Goal: Information Seeking & Learning: Learn about a topic

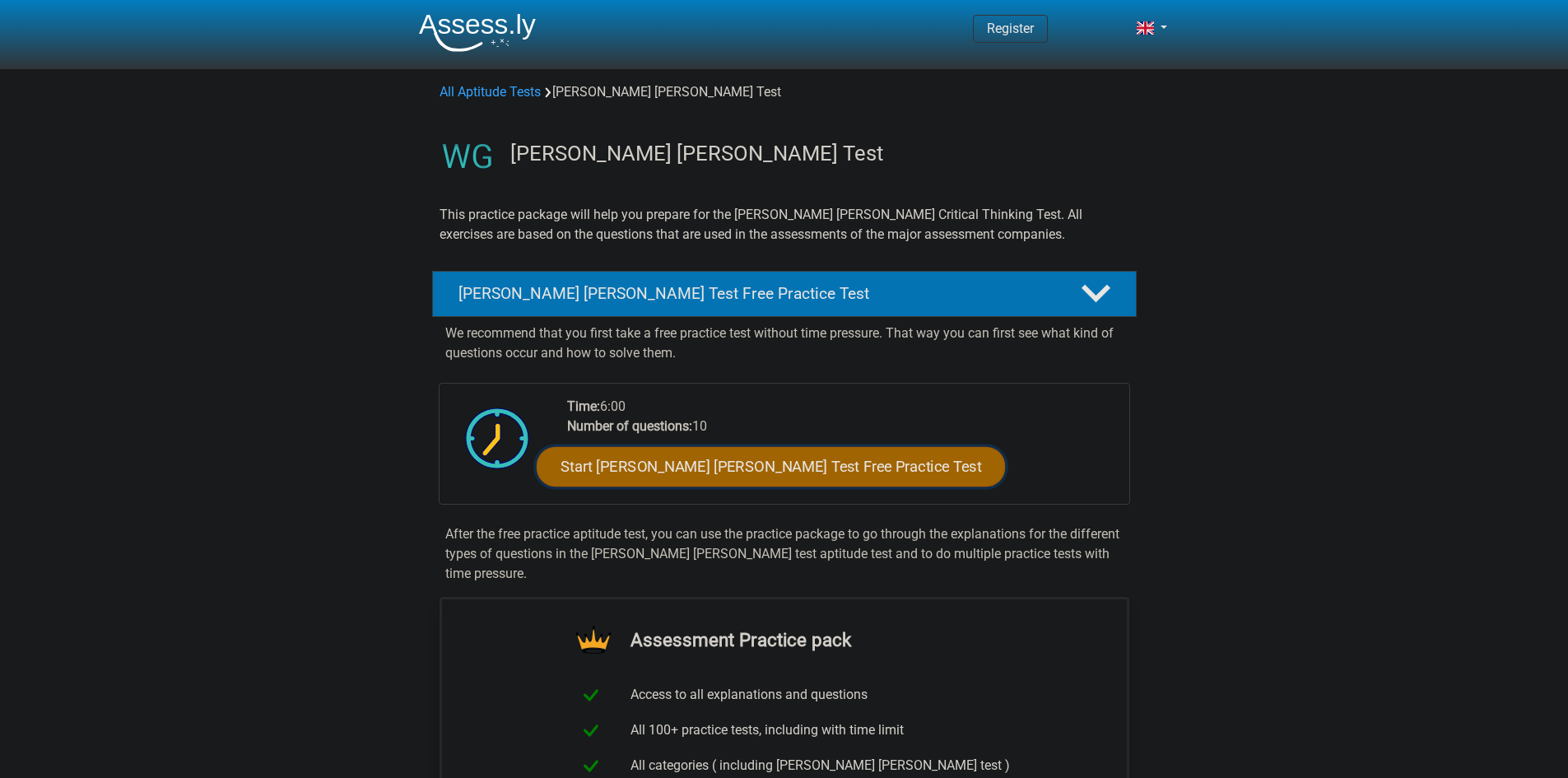
click at [721, 459] on link "Start Watson Glaser Test Free Practice Test" at bounding box center [770, 467] width 468 height 40
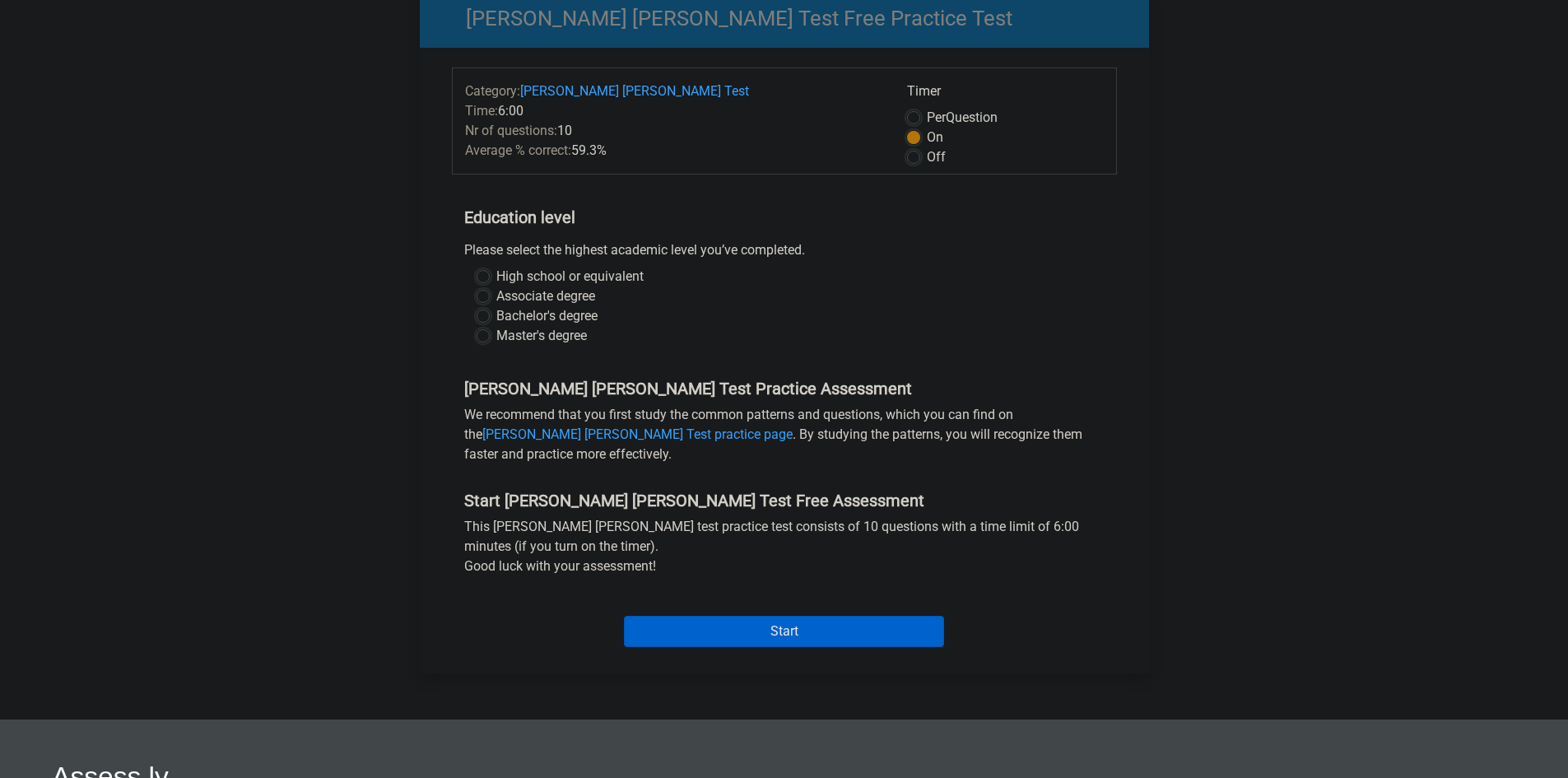
scroll to position [247, 0]
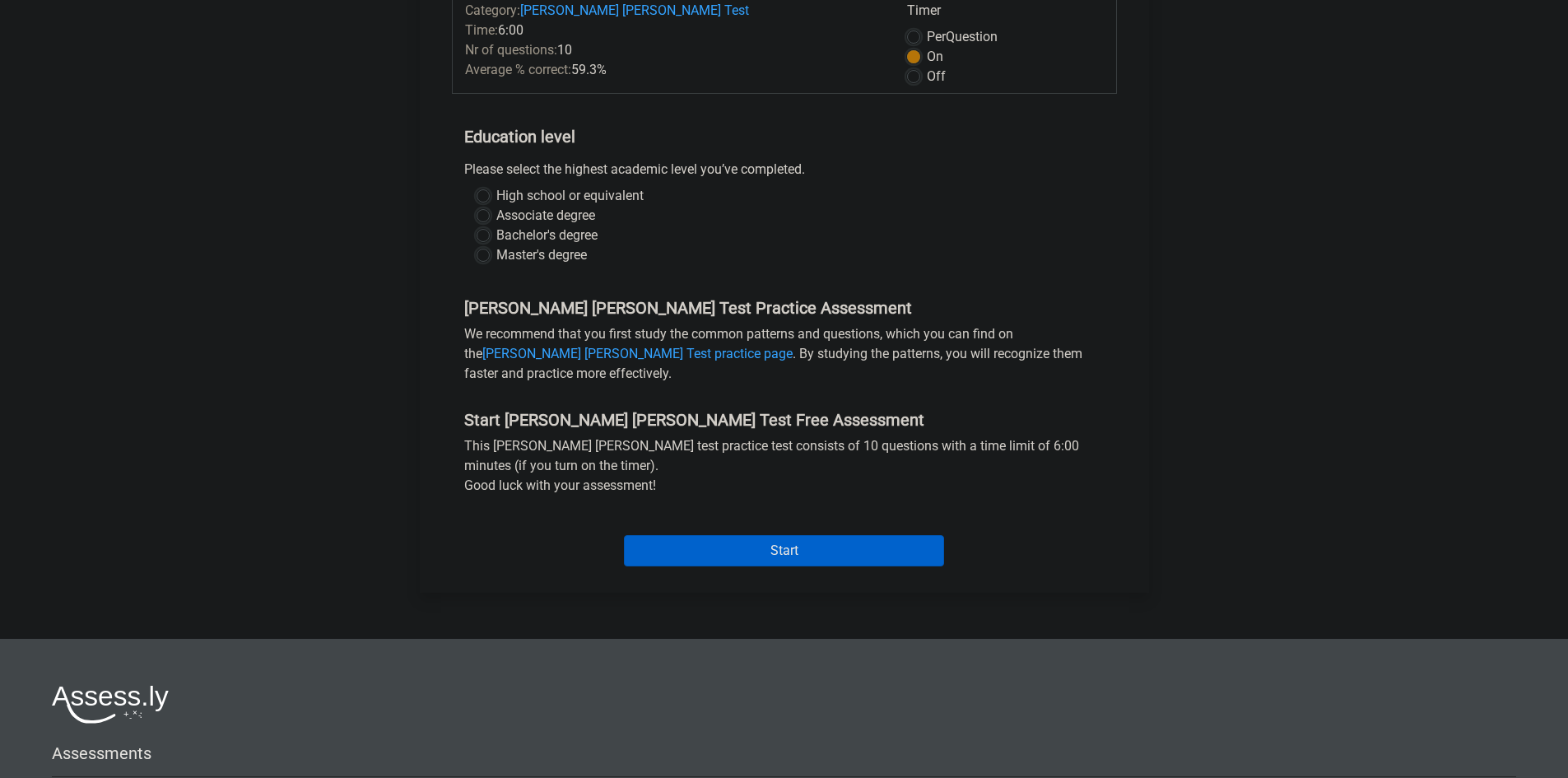
click at [516, 225] on label "Bachelor's degree" at bounding box center [547, 235] width 102 height 19
click at [489, 225] on input "Bachelor's degree" at bounding box center [483, 234] width 13 height 17
radio input "true"
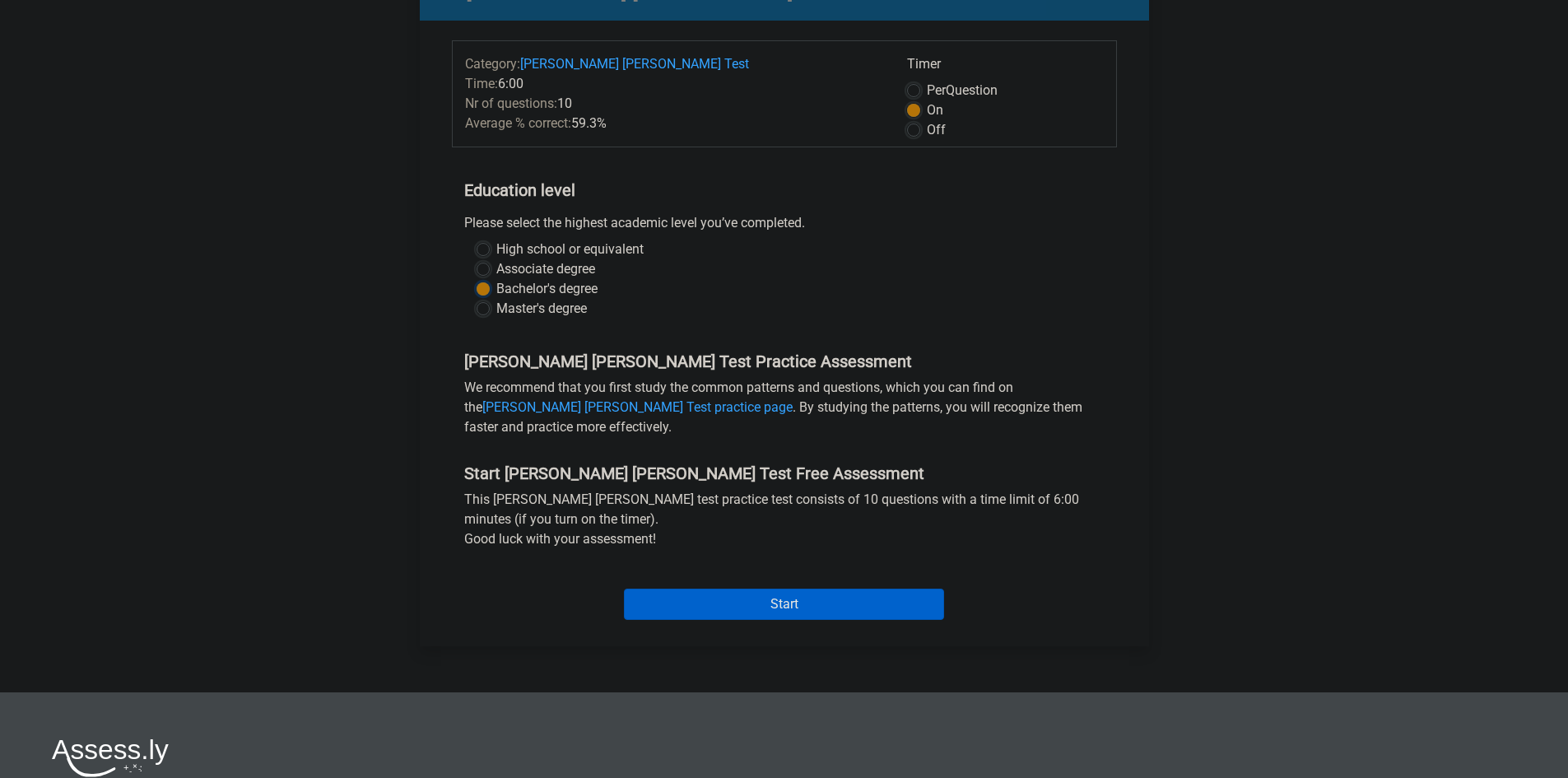
scroll to position [164, 0]
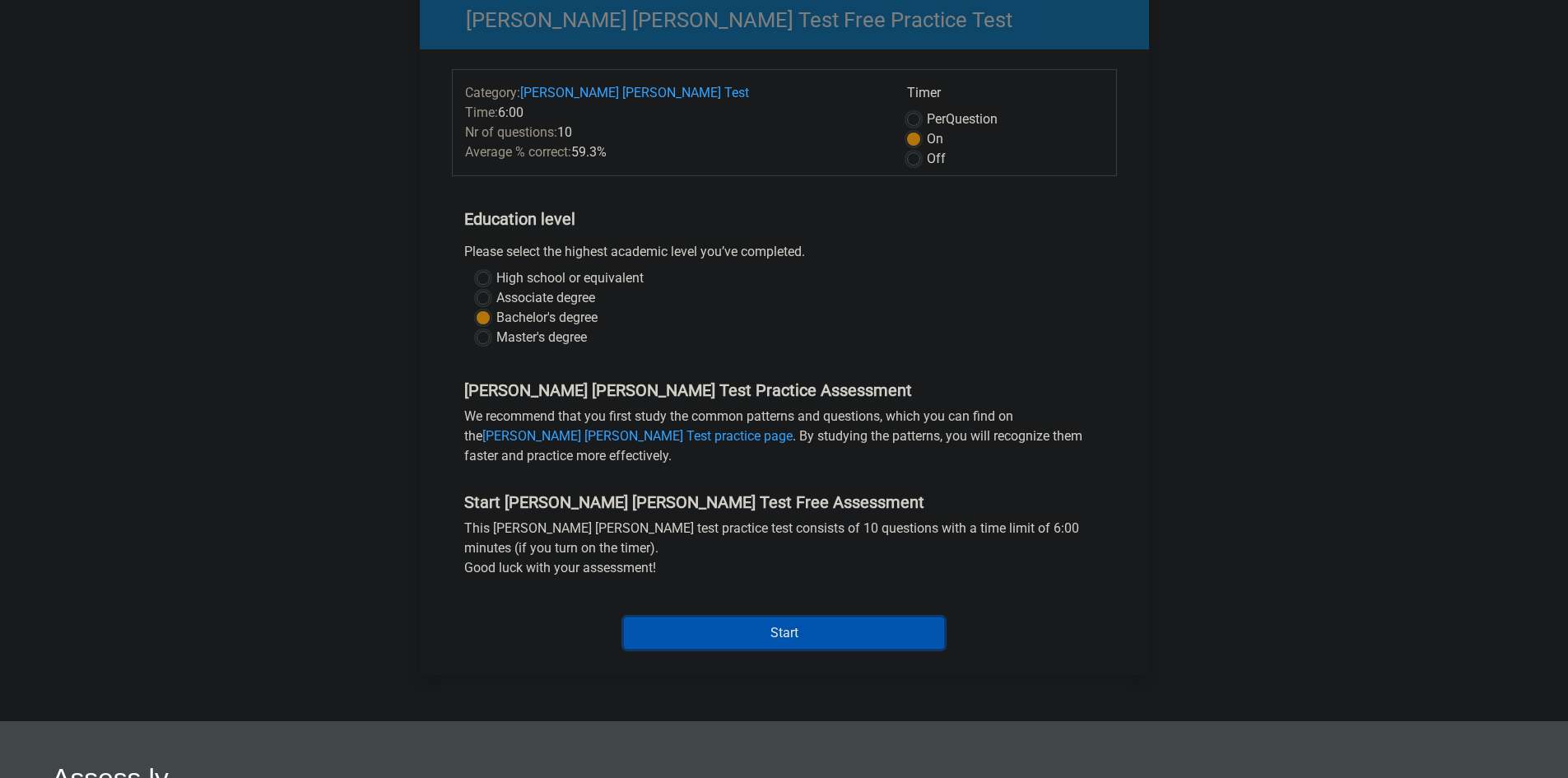
click at [791, 617] on input "Start" at bounding box center [784, 633] width 320 height 31
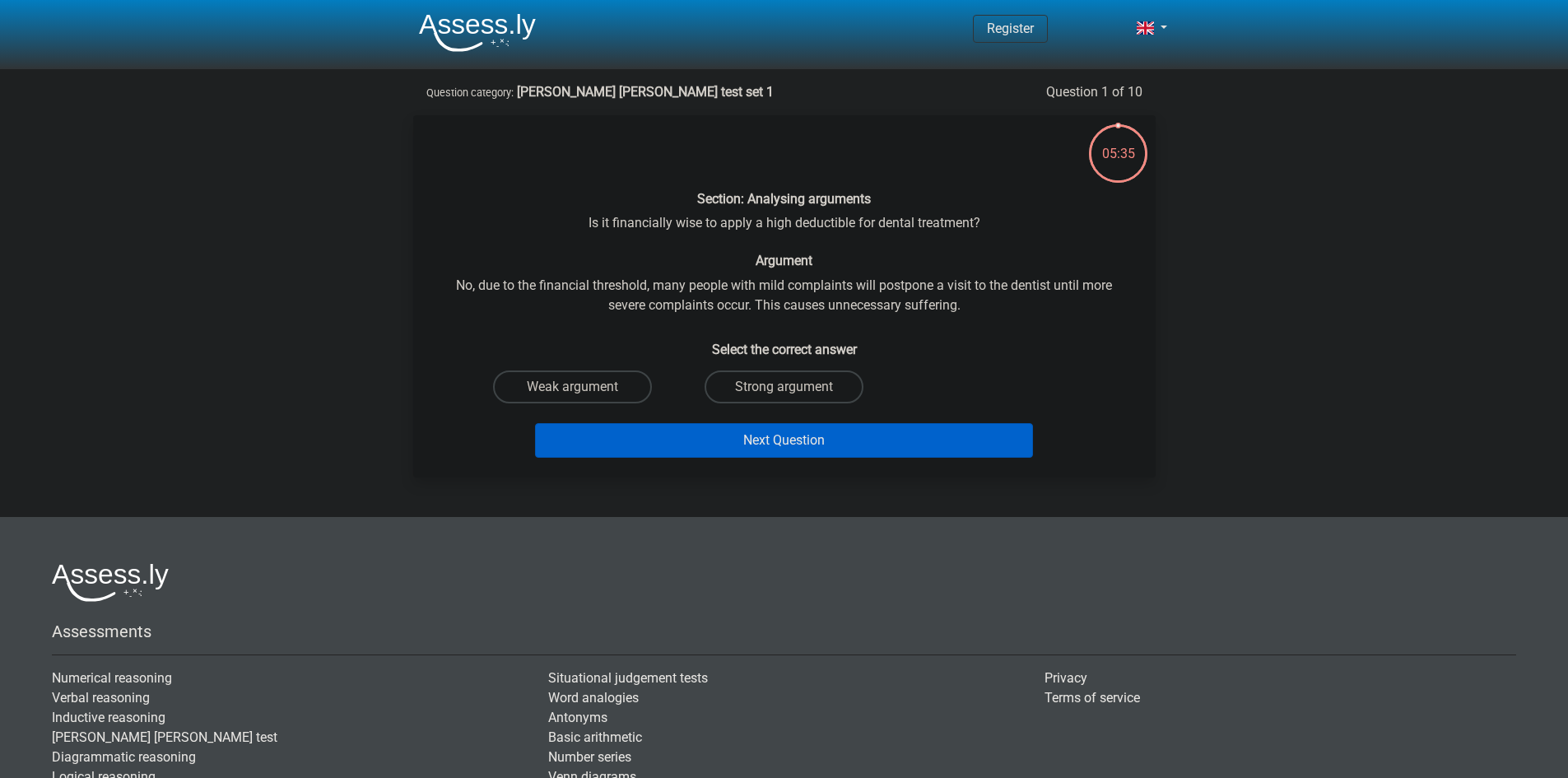
click at [783, 390] on input "Strong argument" at bounding box center [789, 393] width 11 height 11
radio input "true"
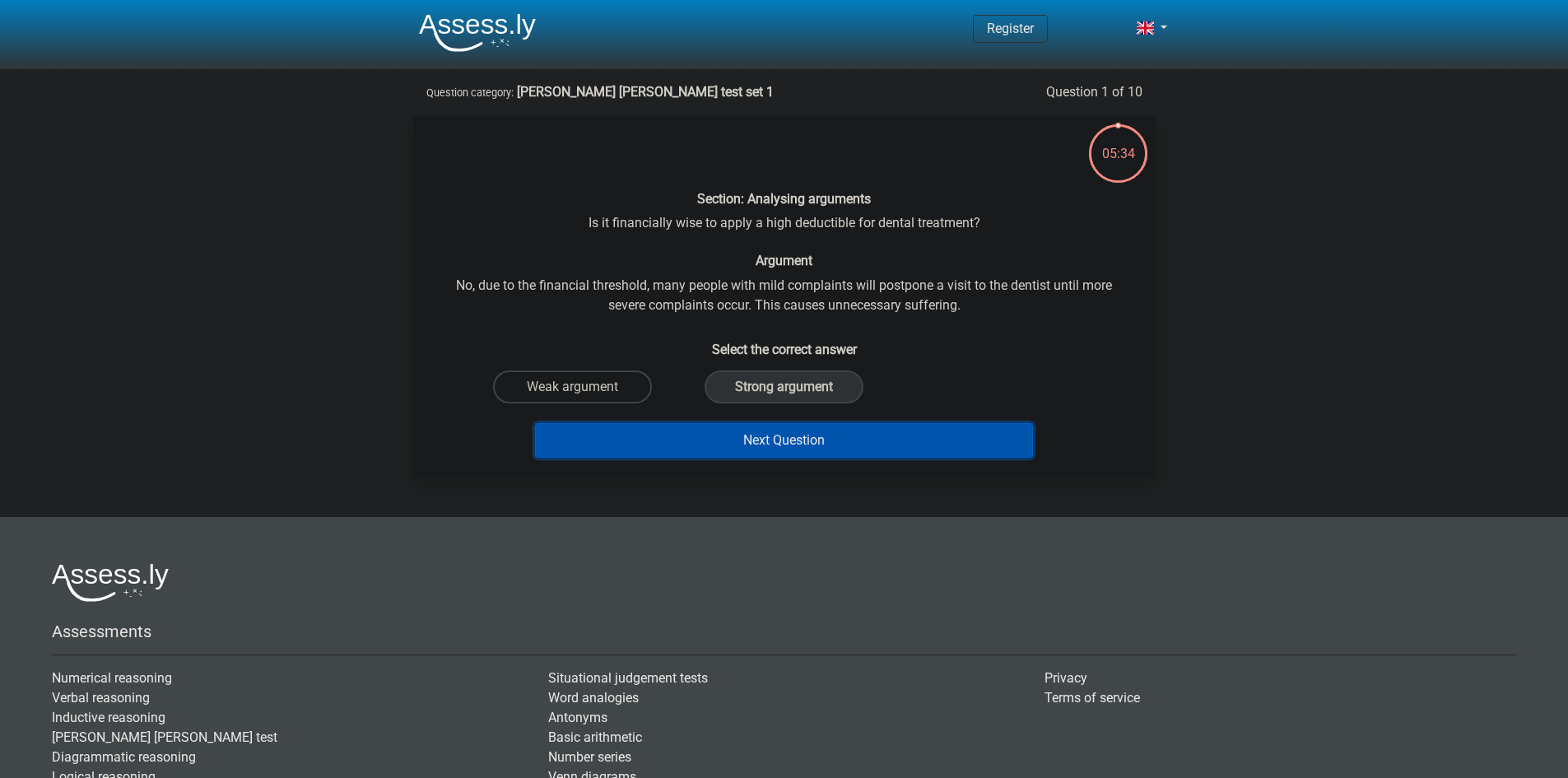
click at [827, 444] on button "Next Question" at bounding box center [783, 440] width 498 height 34
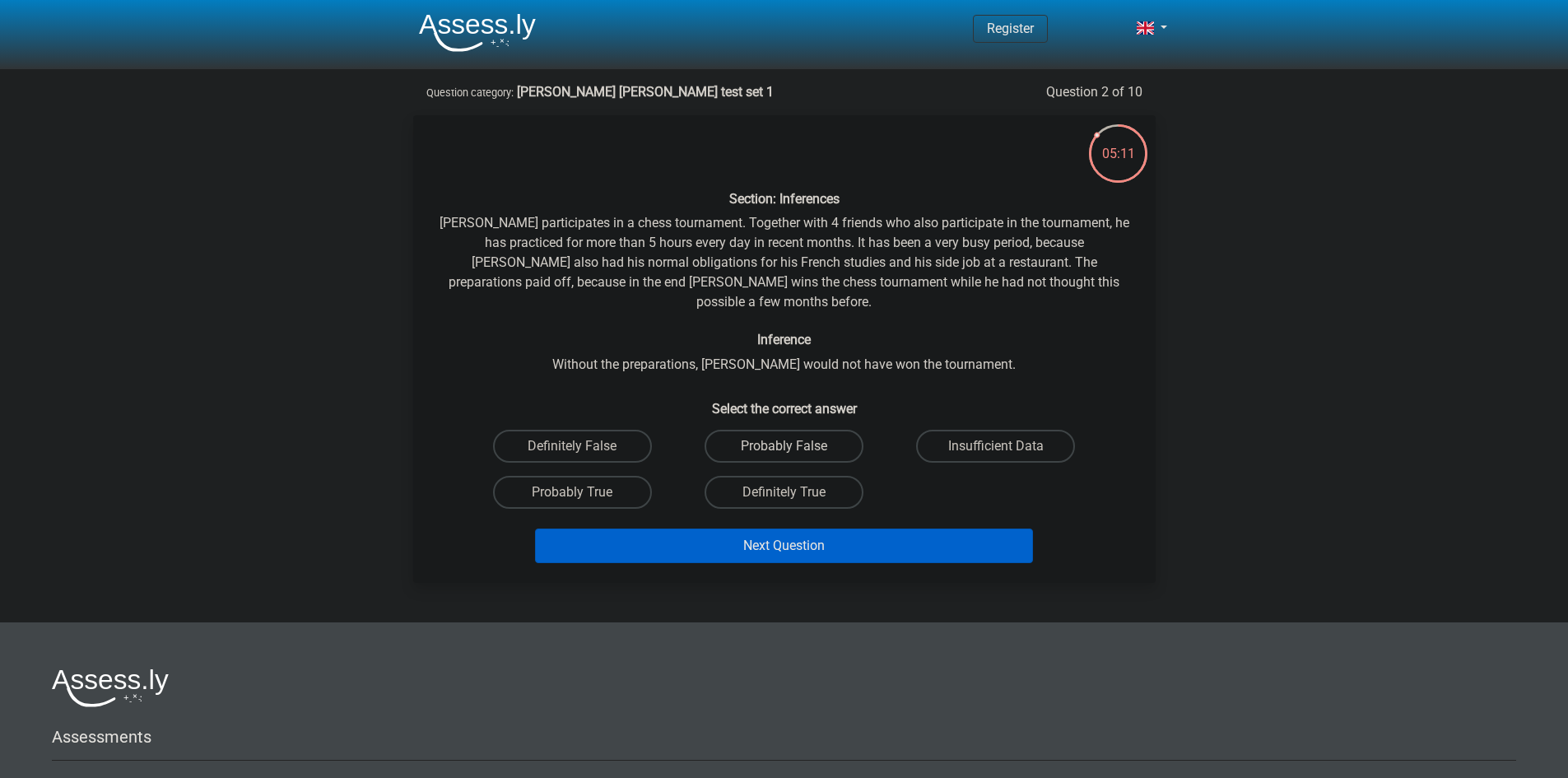
click at [778, 432] on label "Probably False" at bounding box center [784, 446] width 159 height 33
click at [783, 446] on input "Probably False" at bounding box center [789, 452] width 11 height 11
radio input "true"
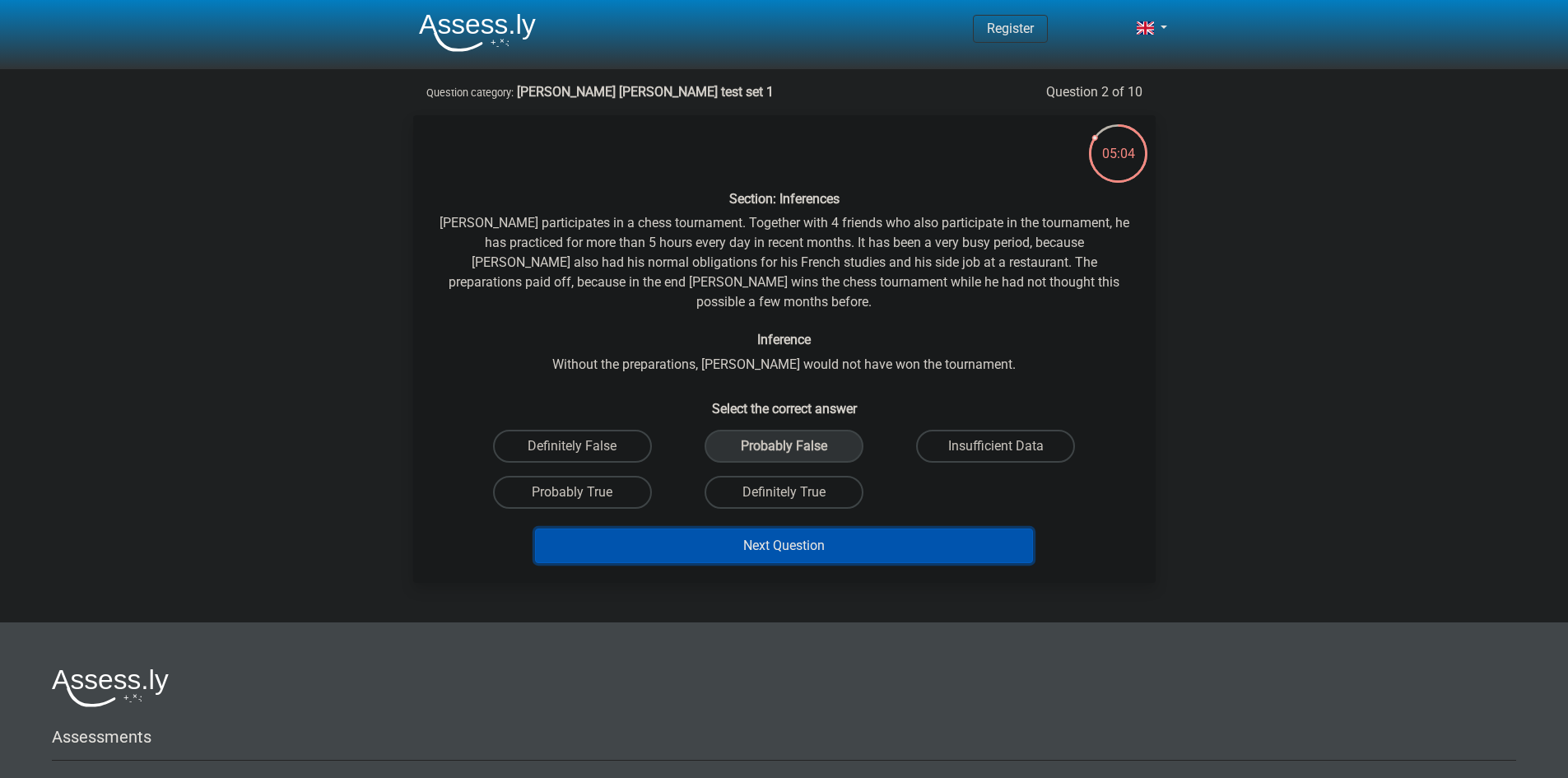
click at [822, 529] on button "Next Question" at bounding box center [783, 545] width 498 height 34
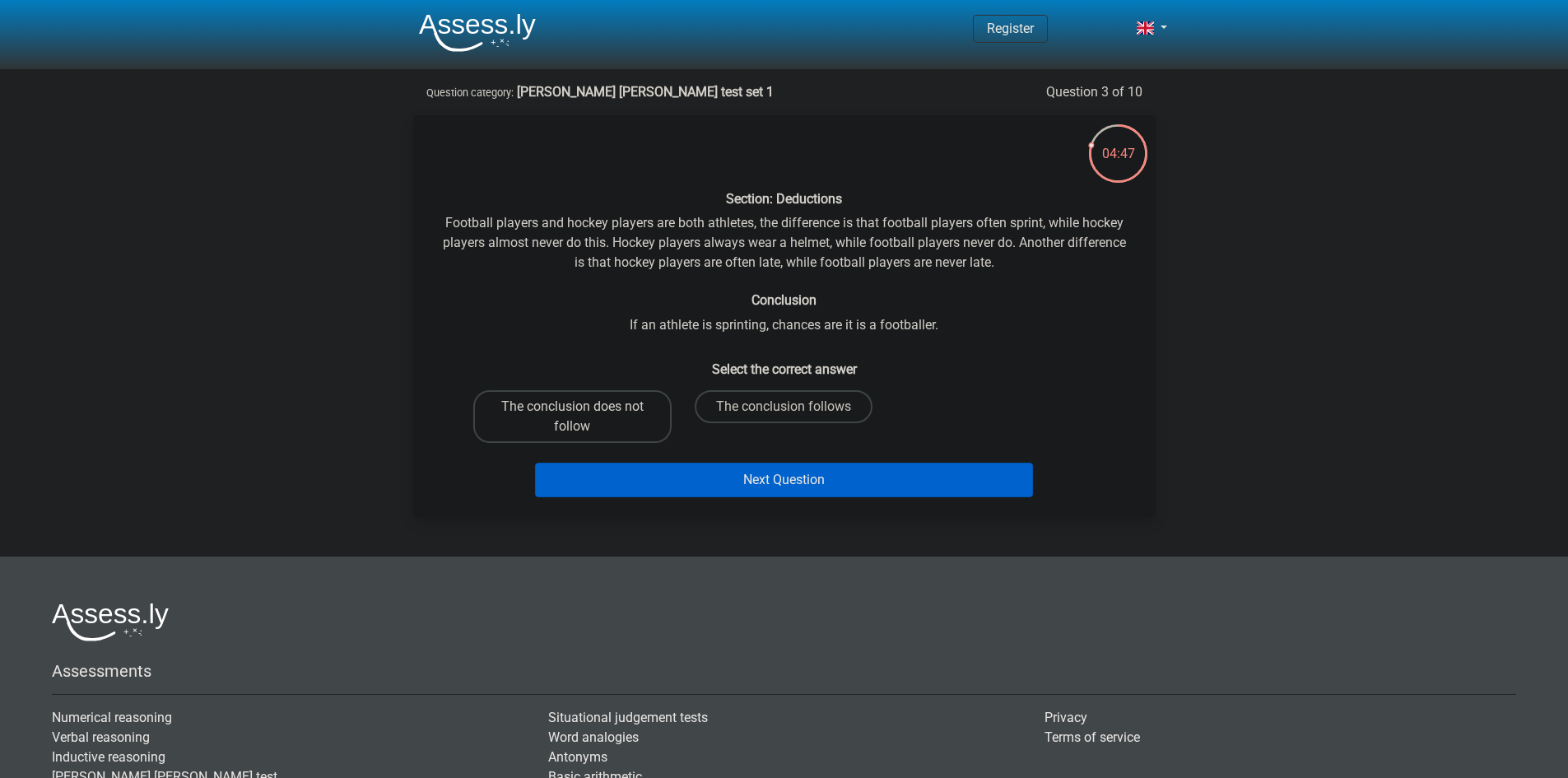
click at [622, 408] on label "The conclusion does not follow" at bounding box center [572, 416] width 199 height 53
click at [583, 408] on input "The conclusion does not follow" at bounding box center [577, 412] width 11 height 11
radio input "true"
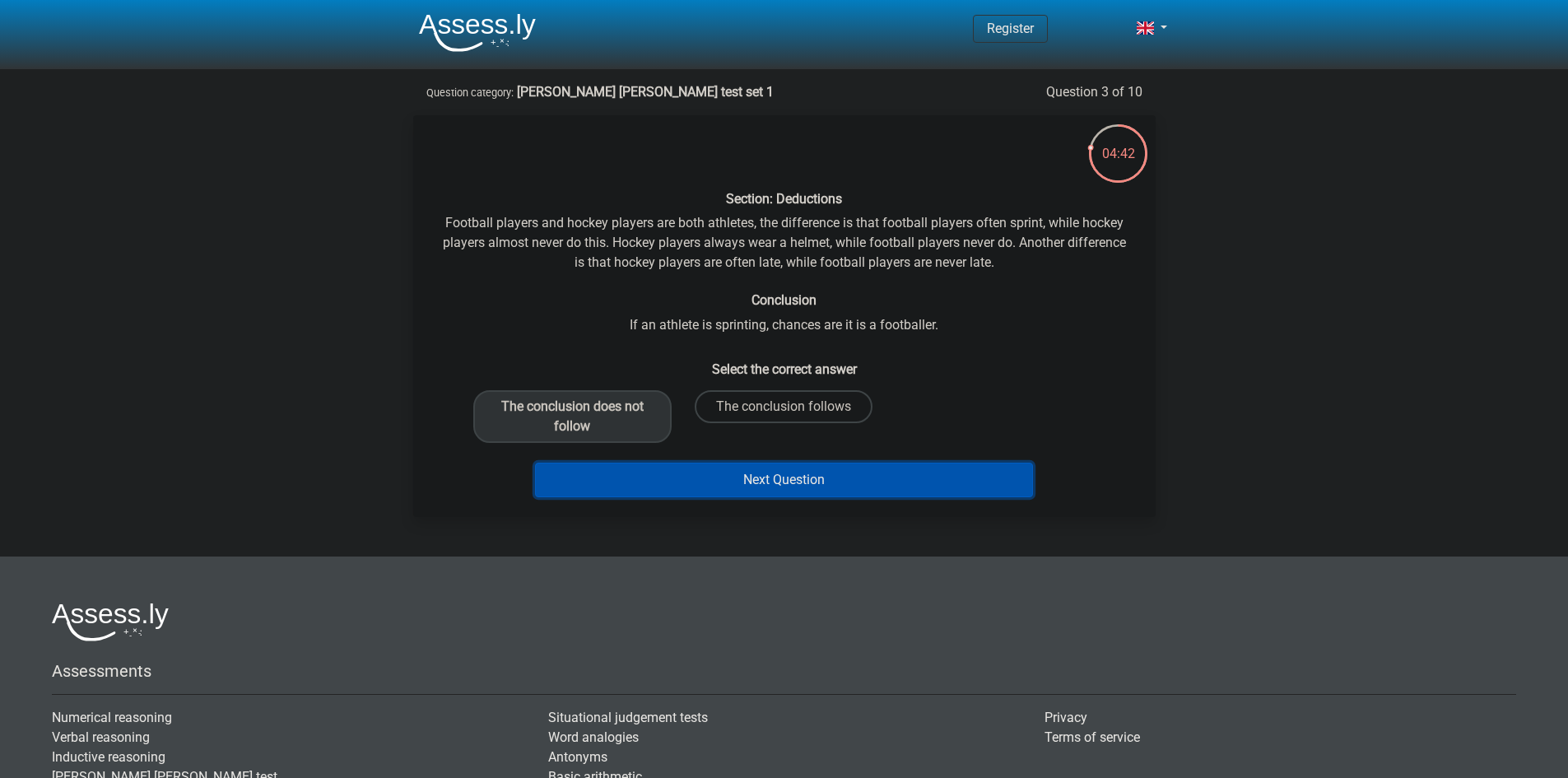
click at [719, 483] on button "Next Question" at bounding box center [783, 480] width 498 height 34
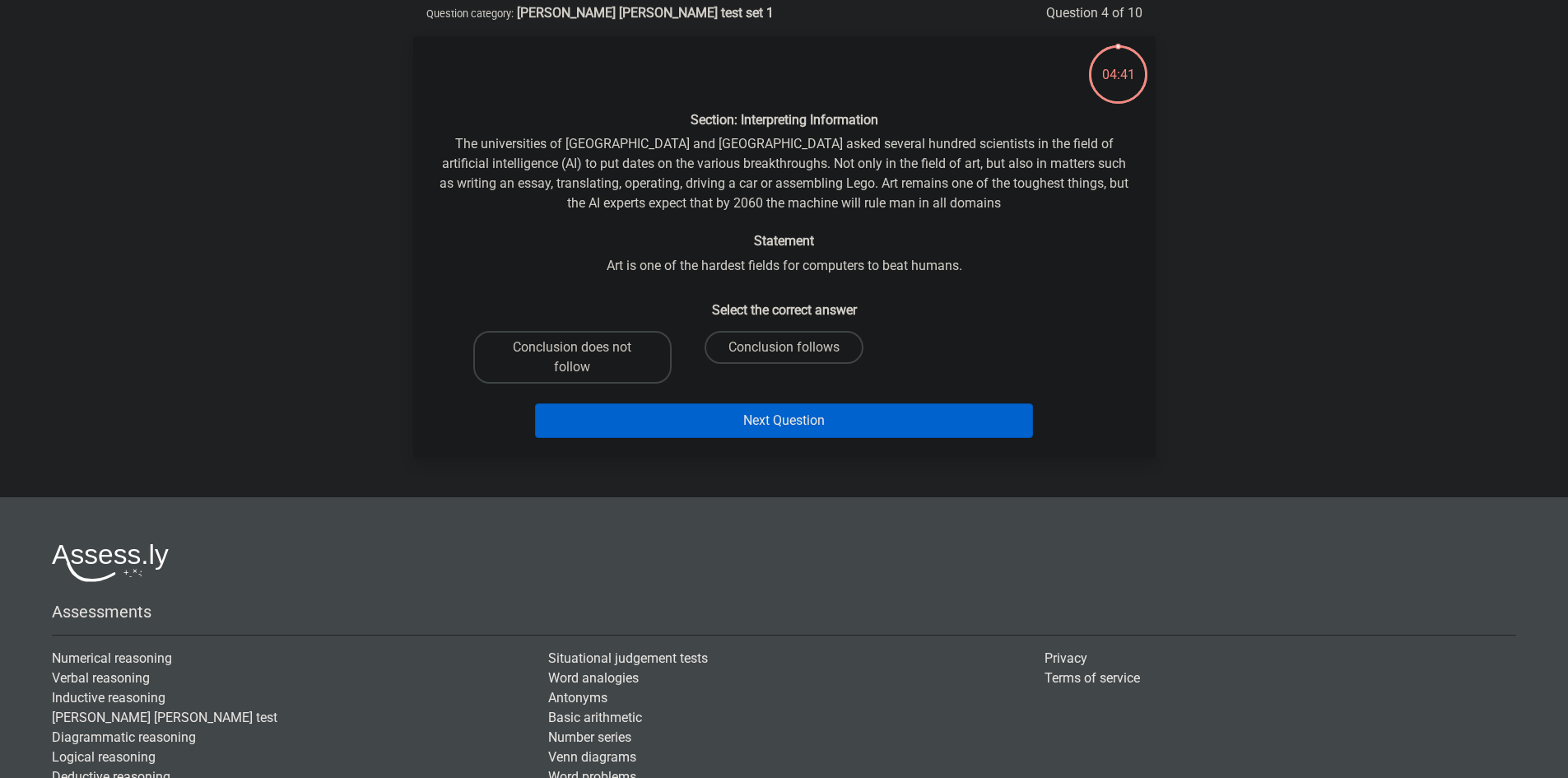
scroll to position [82, 0]
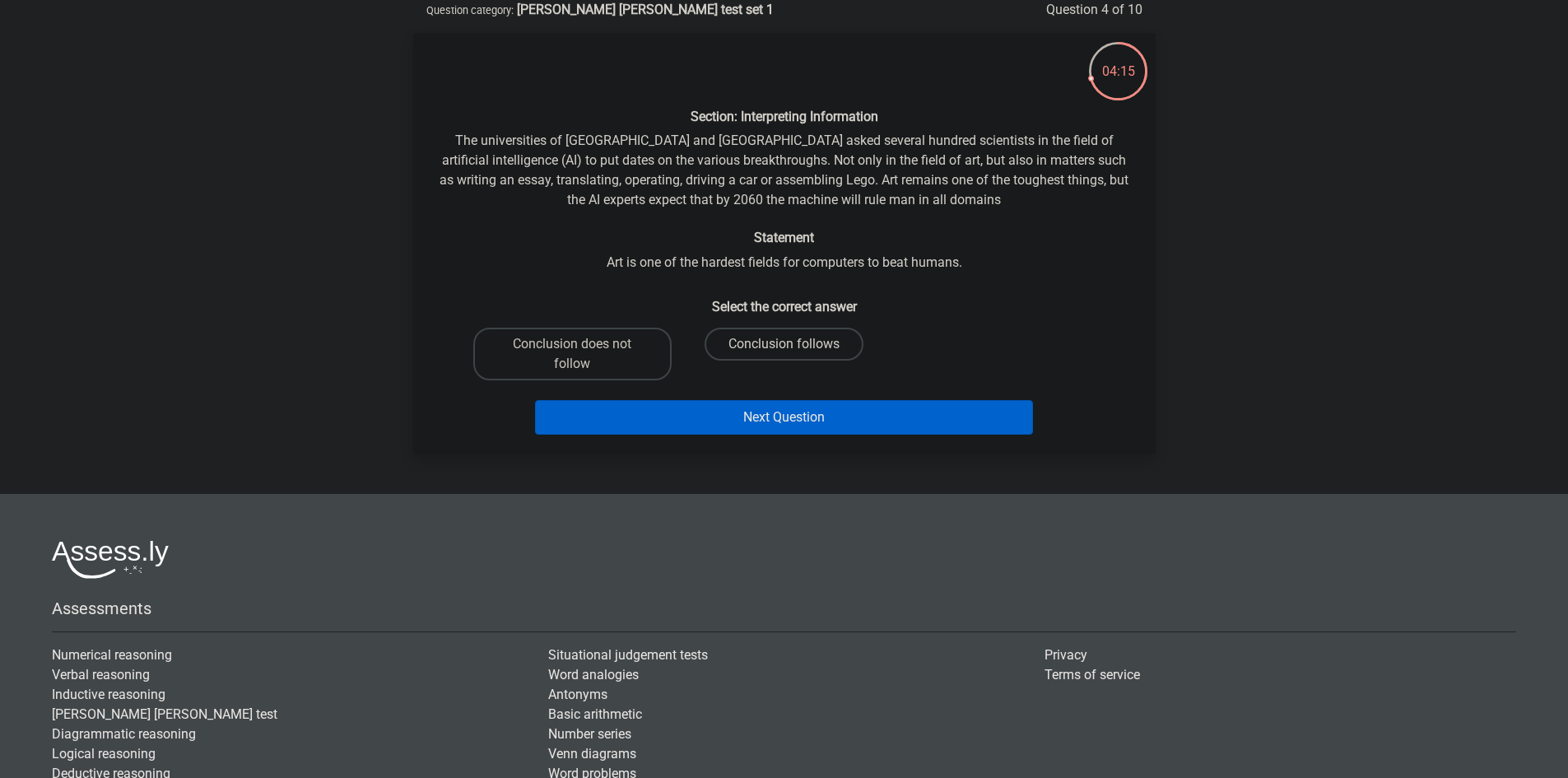
click at [812, 341] on label "Conclusion follows" at bounding box center [784, 345] width 159 height 33
click at [794, 345] on input "Conclusion follows" at bounding box center [789, 350] width 11 height 11
radio input "true"
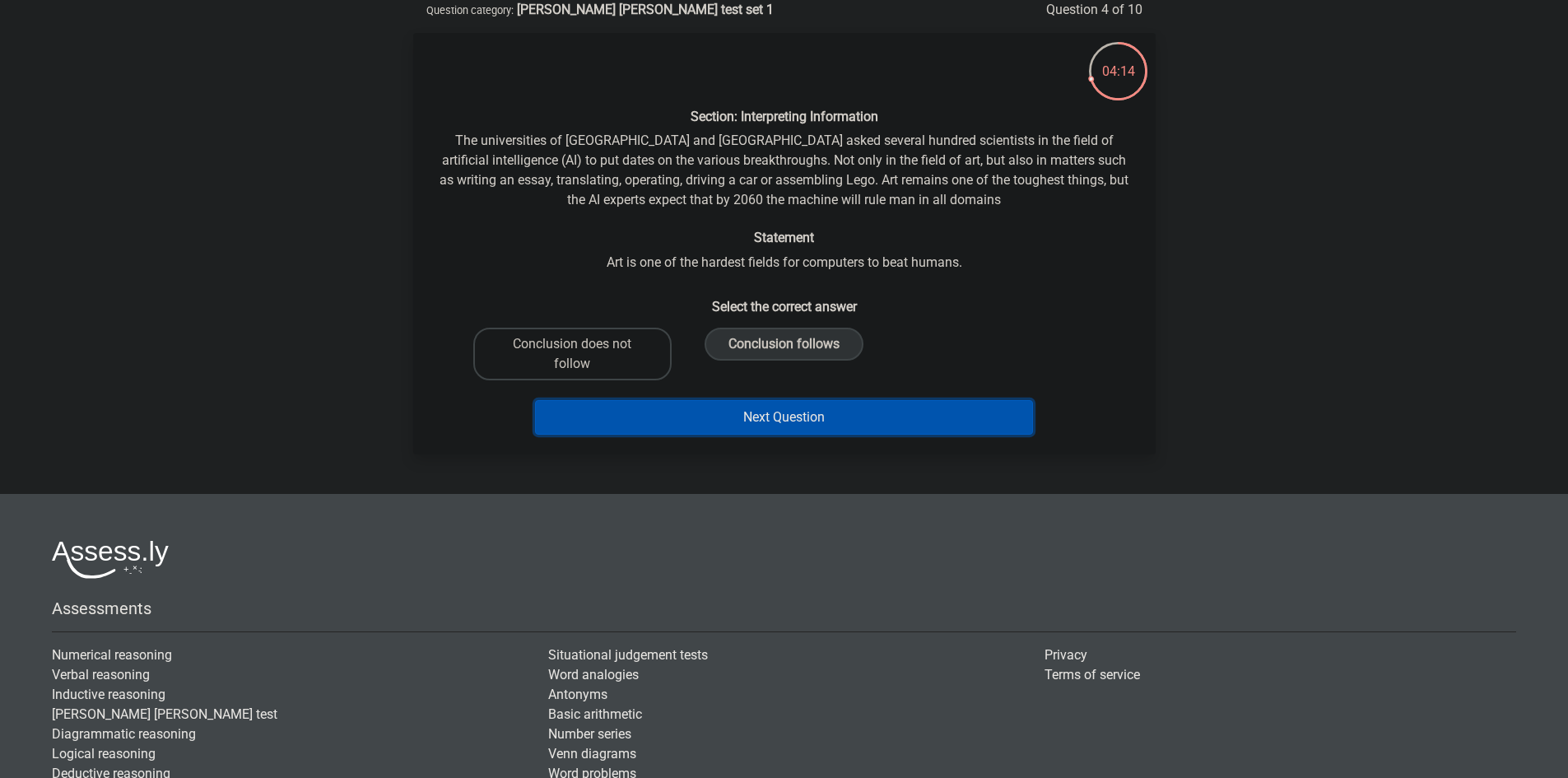
click at [906, 426] on button "Next Question" at bounding box center [783, 417] width 498 height 34
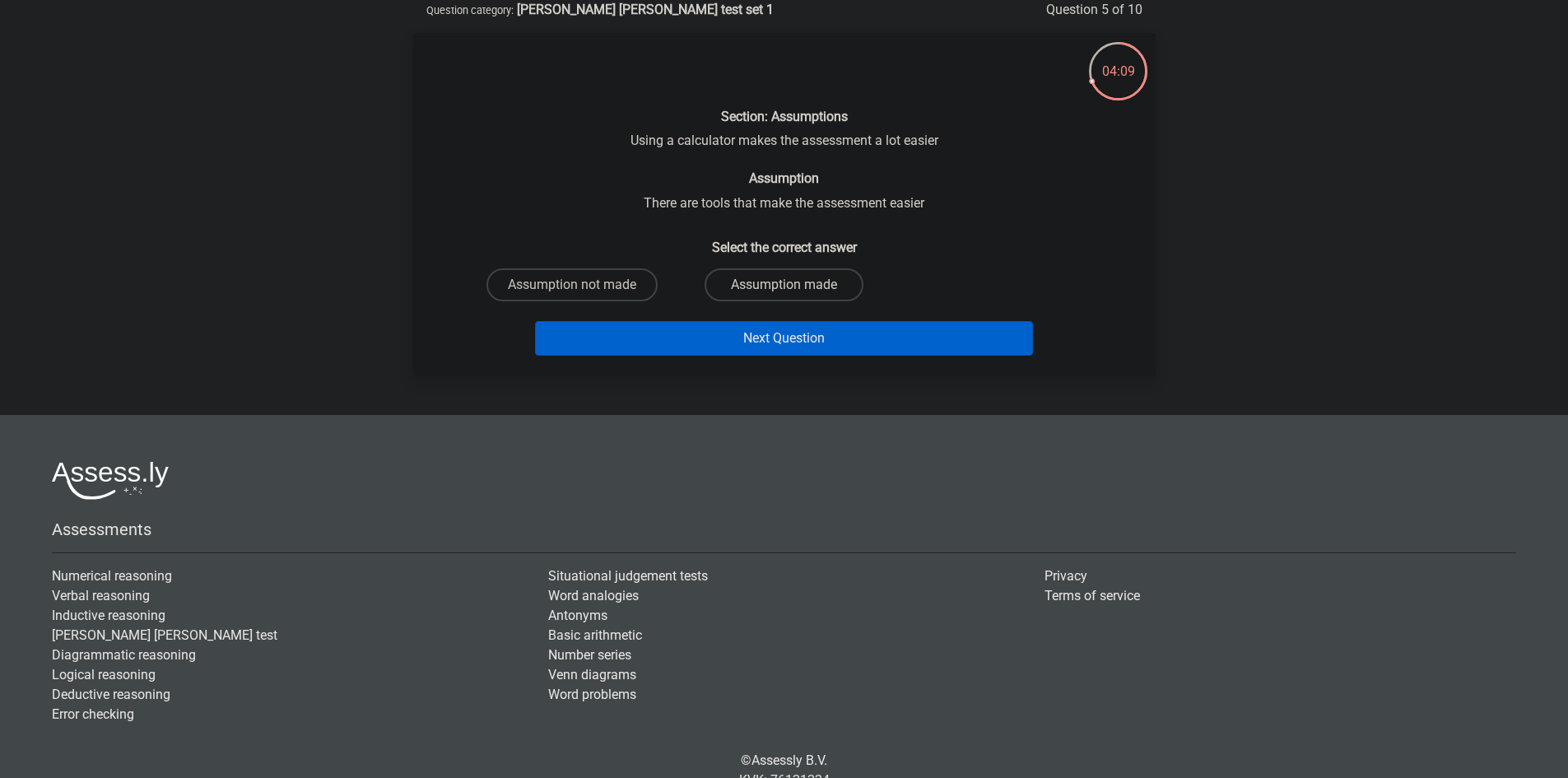
click at [774, 287] on label "Assumption made" at bounding box center [784, 286] width 159 height 33
click at [783, 287] on input "Assumption made" at bounding box center [789, 290] width 11 height 11
radio input "true"
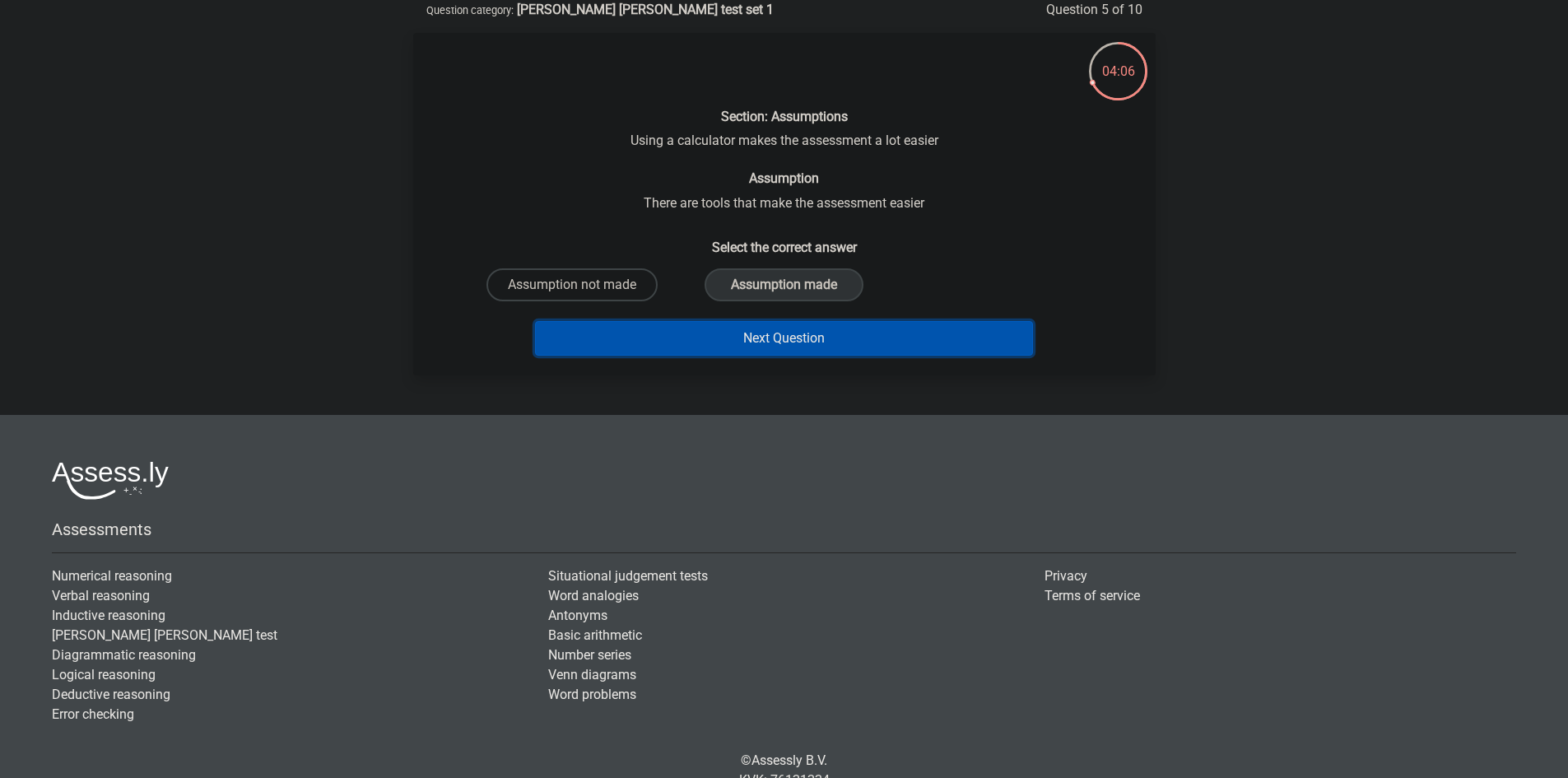
click at [837, 345] on button "Next Question" at bounding box center [783, 338] width 498 height 34
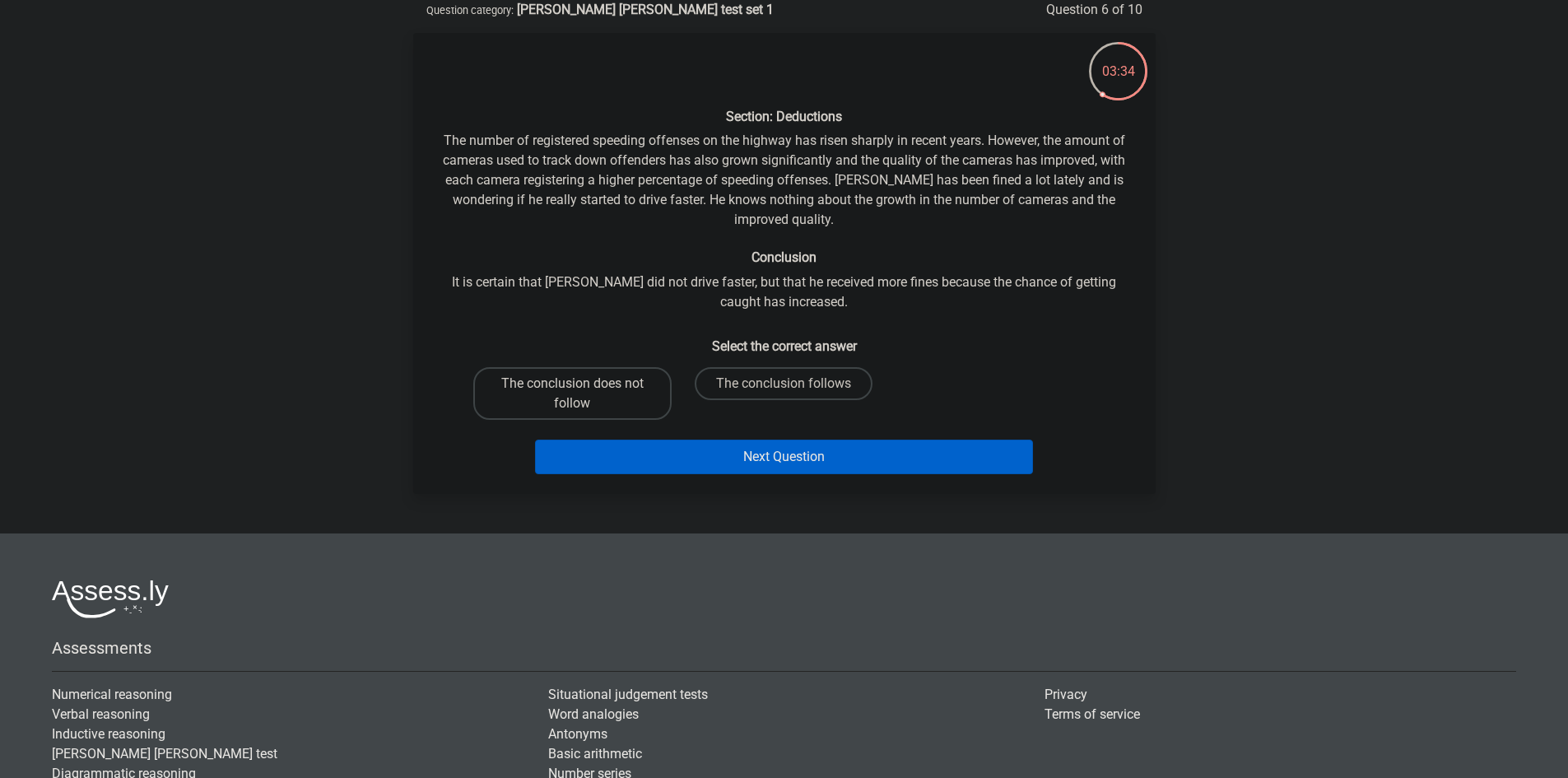
click at [531, 389] on label "The conclusion does not follow" at bounding box center [572, 393] width 199 height 53
click at [572, 389] on input "The conclusion does not follow" at bounding box center [577, 389] width 11 height 11
radio input "true"
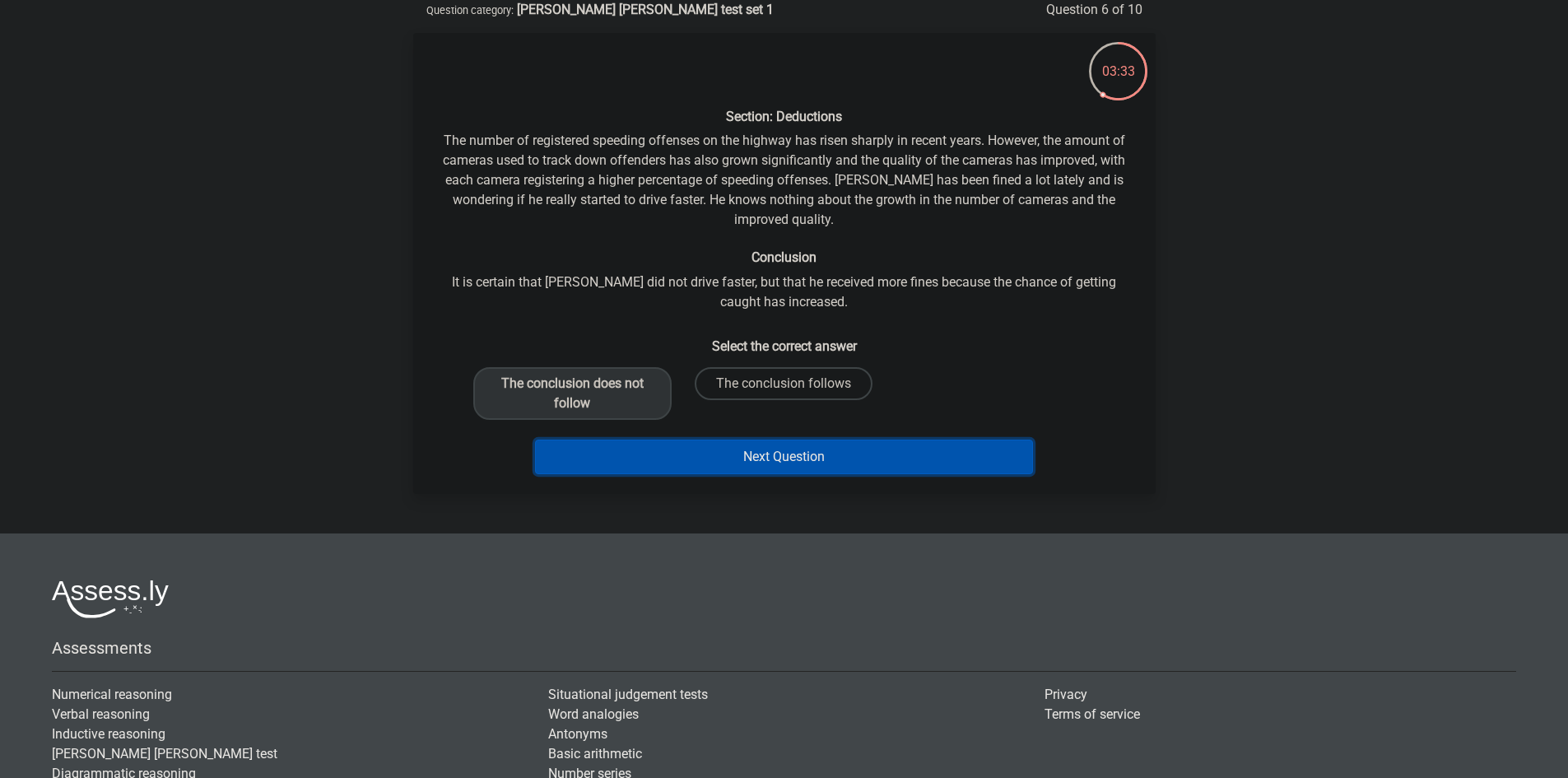
click at [964, 449] on button "Next Question" at bounding box center [783, 456] width 498 height 34
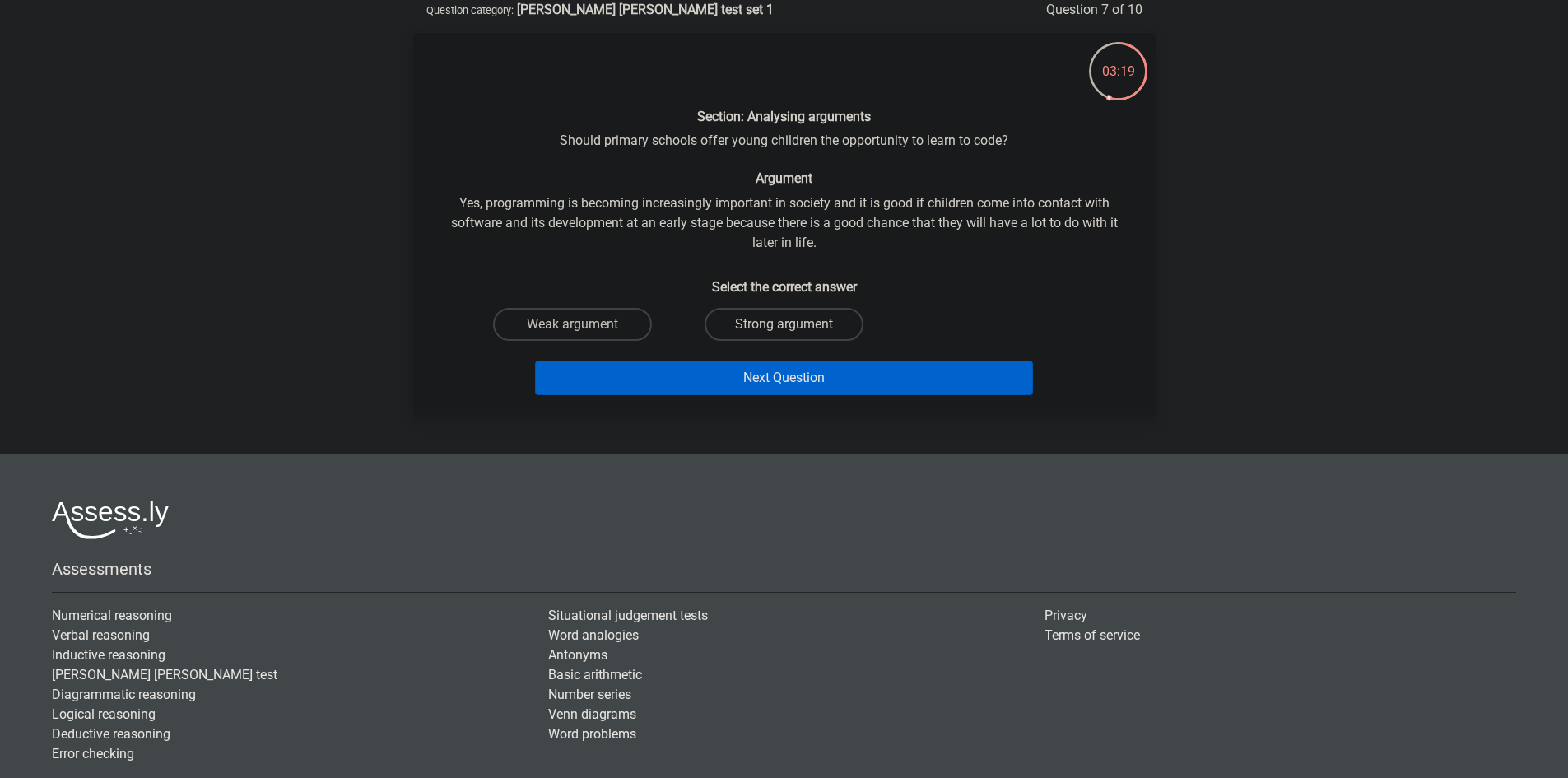
click at [771, 320] on label "Strong argument" at bounding box center [784, 324] width 159 height 33
click at [783, 324] on input "Strong argument" at bounding box center [789, 330] width 11 height 11
radio input "true"
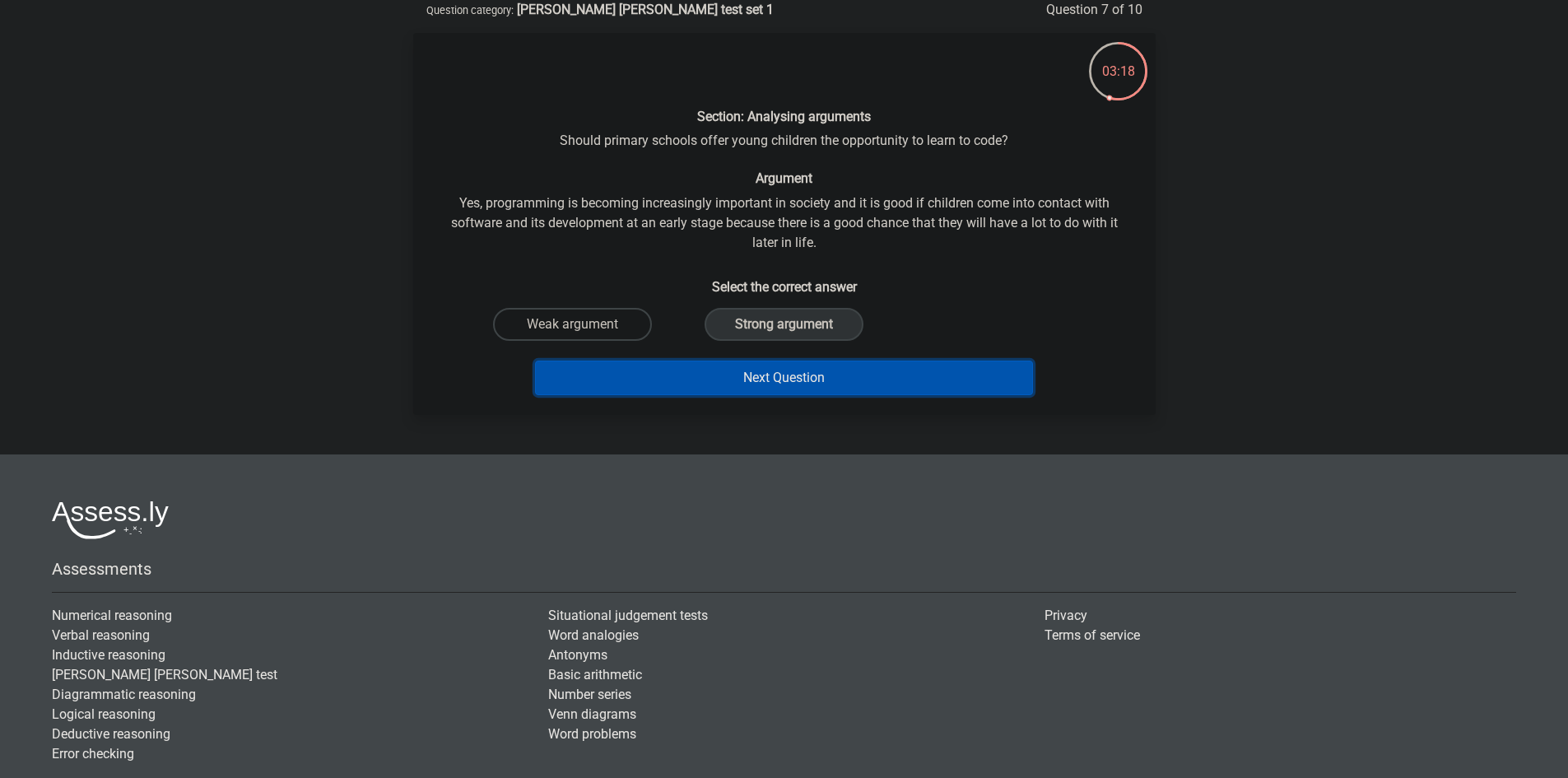
click at [828, 373] on button "Next Question" at bounding box center [783, 377] width 498 height 34
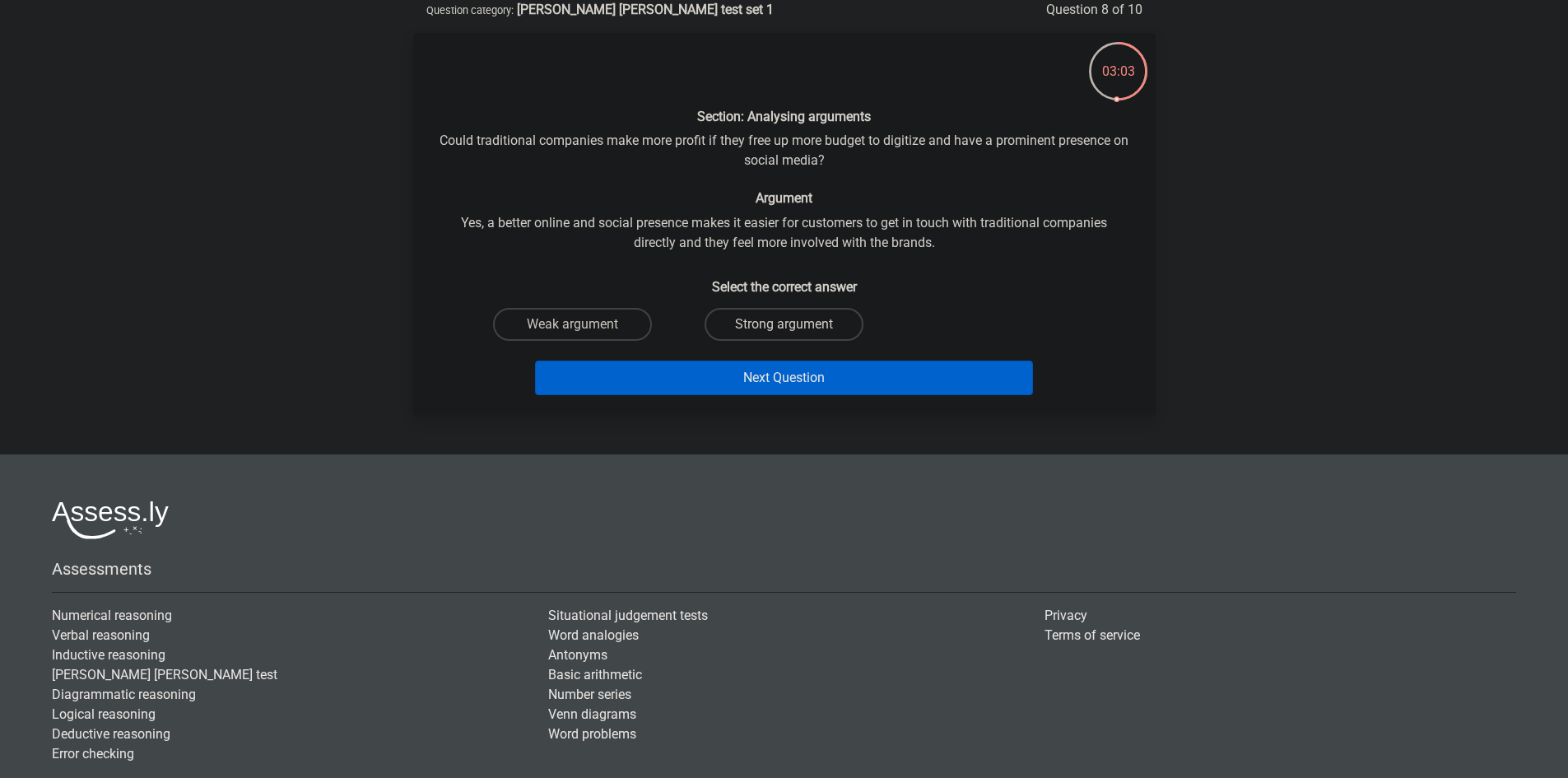
click at [818, 318] on label "Strong argument" at bounding box center [784, 324] width 159 height 33
click at [794, 324] on input "Strong argument" at bounding box center [789, 330] width 11 height 11
radio input "true"
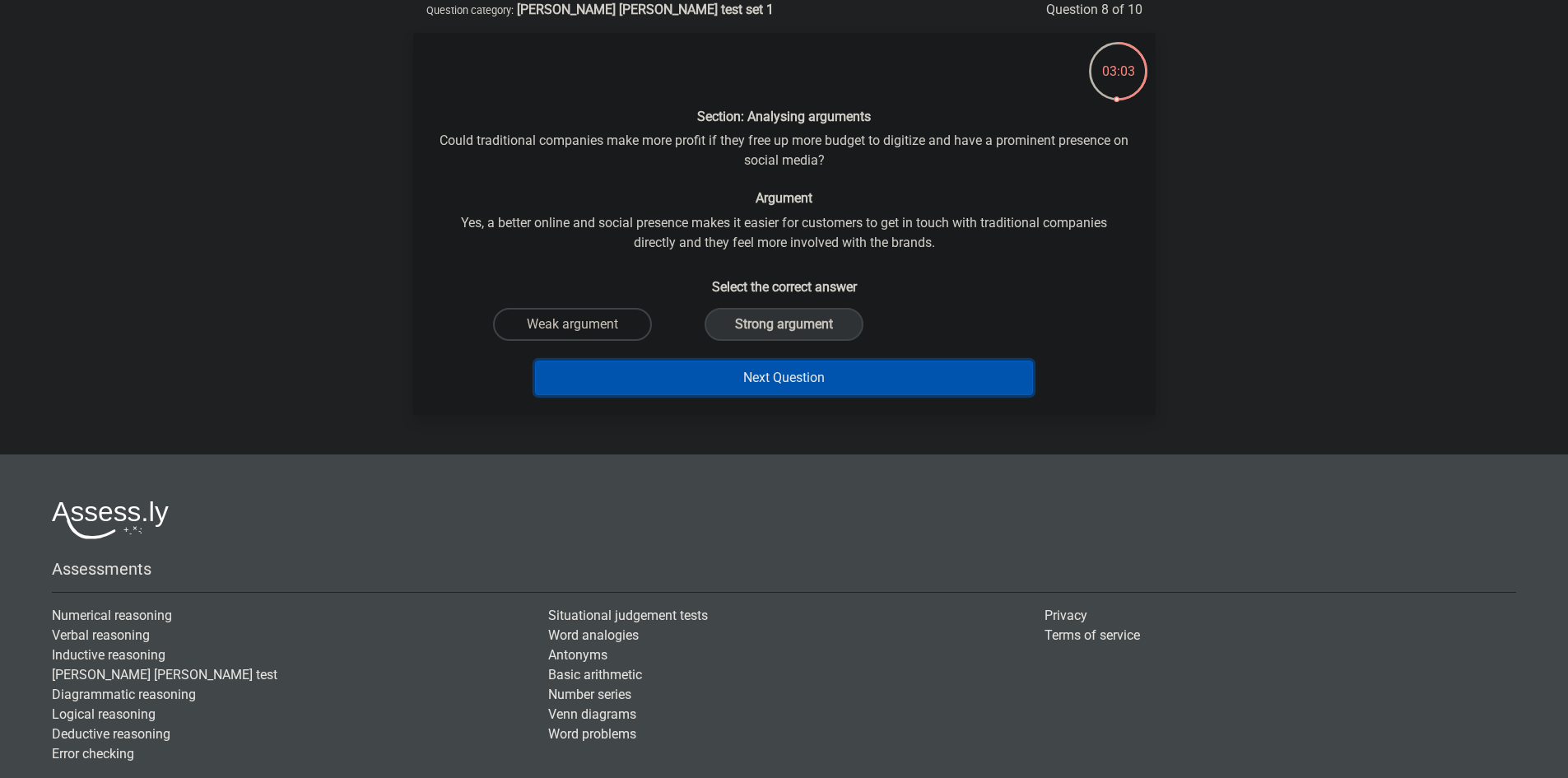
click at [836, 368] on button "Next Question" at bounding box center [783, 377] width 498 height 34
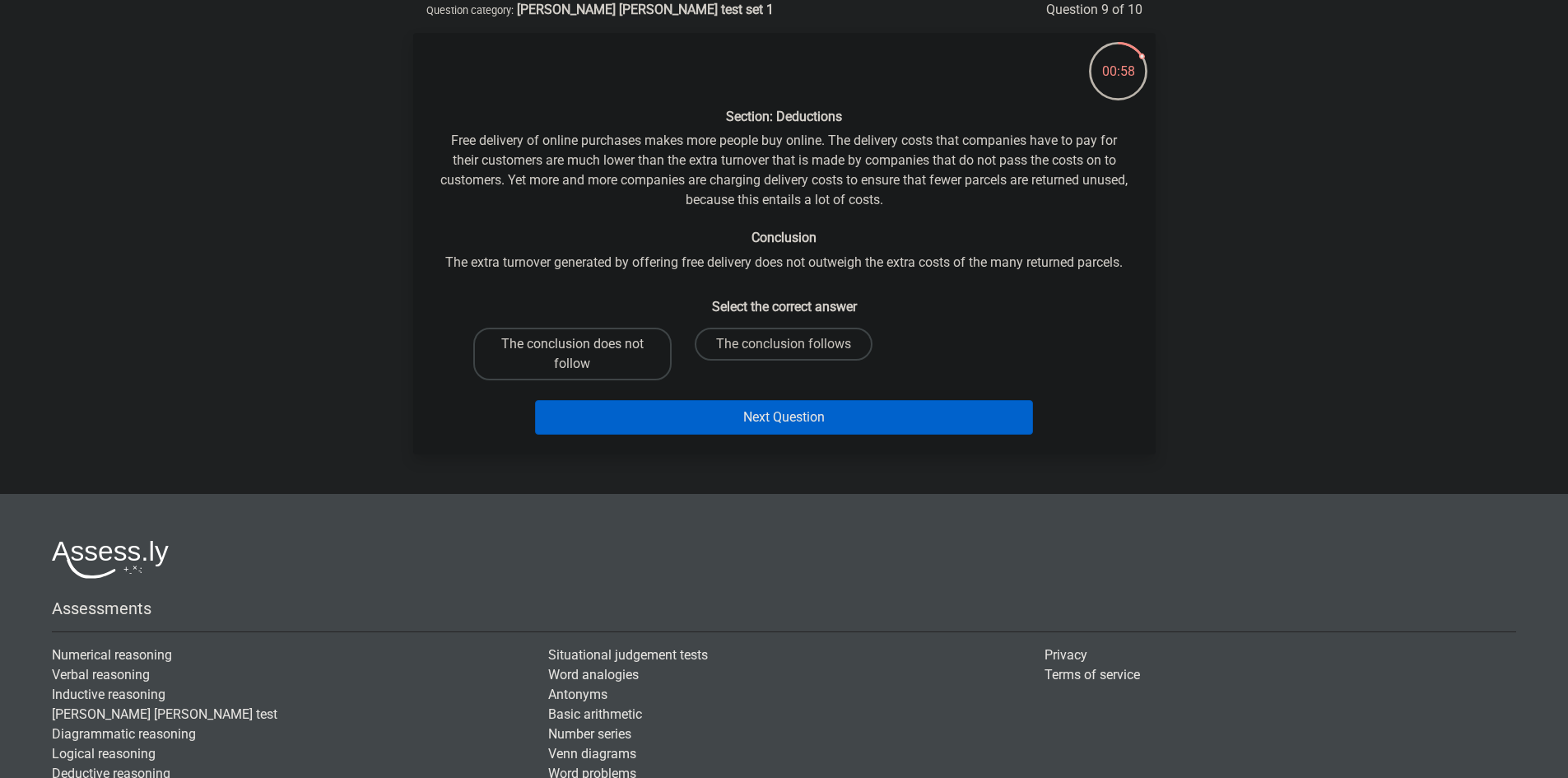
click at [632, 367] on label "The conclusion does not follow" at bounding box center [572, 354] width 199 height 53
click at [583, 355] on input "The conclusion does not follow" at bounding box center [577, 350] width 11 height 11
radio input "true"
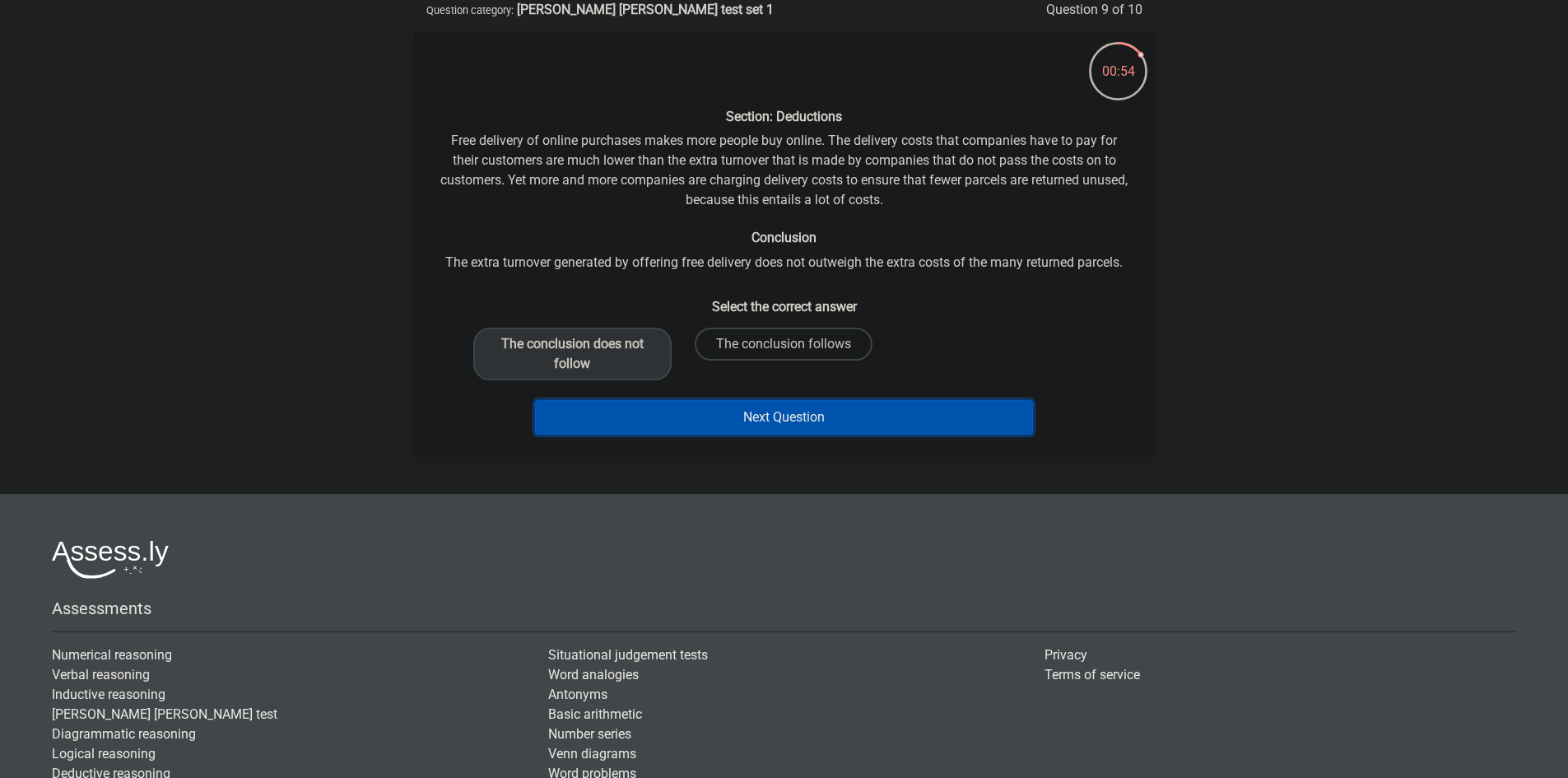
click at [986, 419] on button "Next Question" at bounding box center [783, 417] width 498 height 34
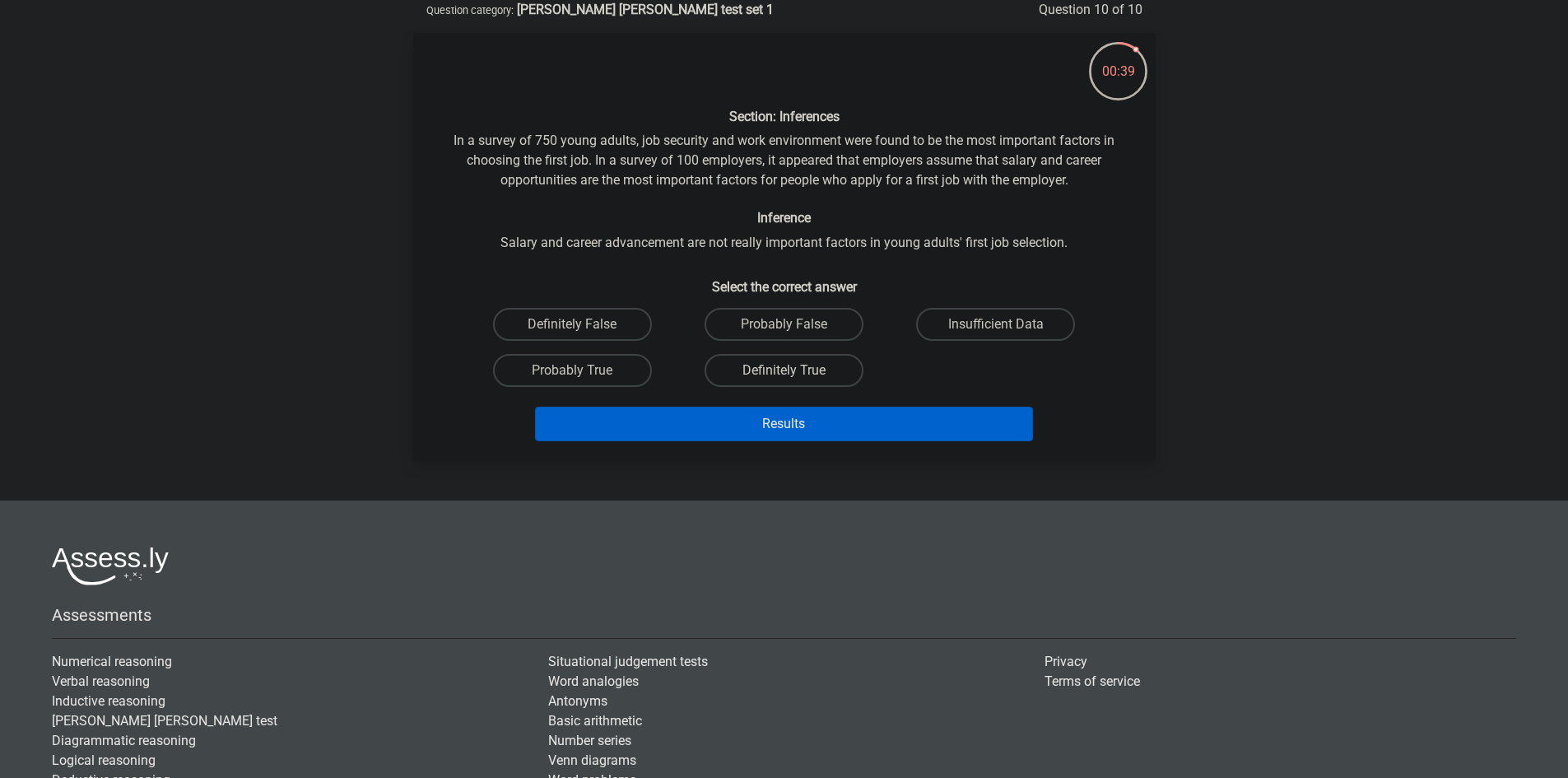
click at [765, 379] on label "Definitely True" at bounding box center [784, 371] width 159 height 33
click at [783, 379] on input "Definitely True" at bounding box center [789, 376] width 11 height 11
radio input "true"
click at [623, 332] on label "Definitely False" at bounding box center [573, 324] width 159 height 33
click at [583, 332] on input "Definitely False" at bounding box center [577, 330] width 11 height 11
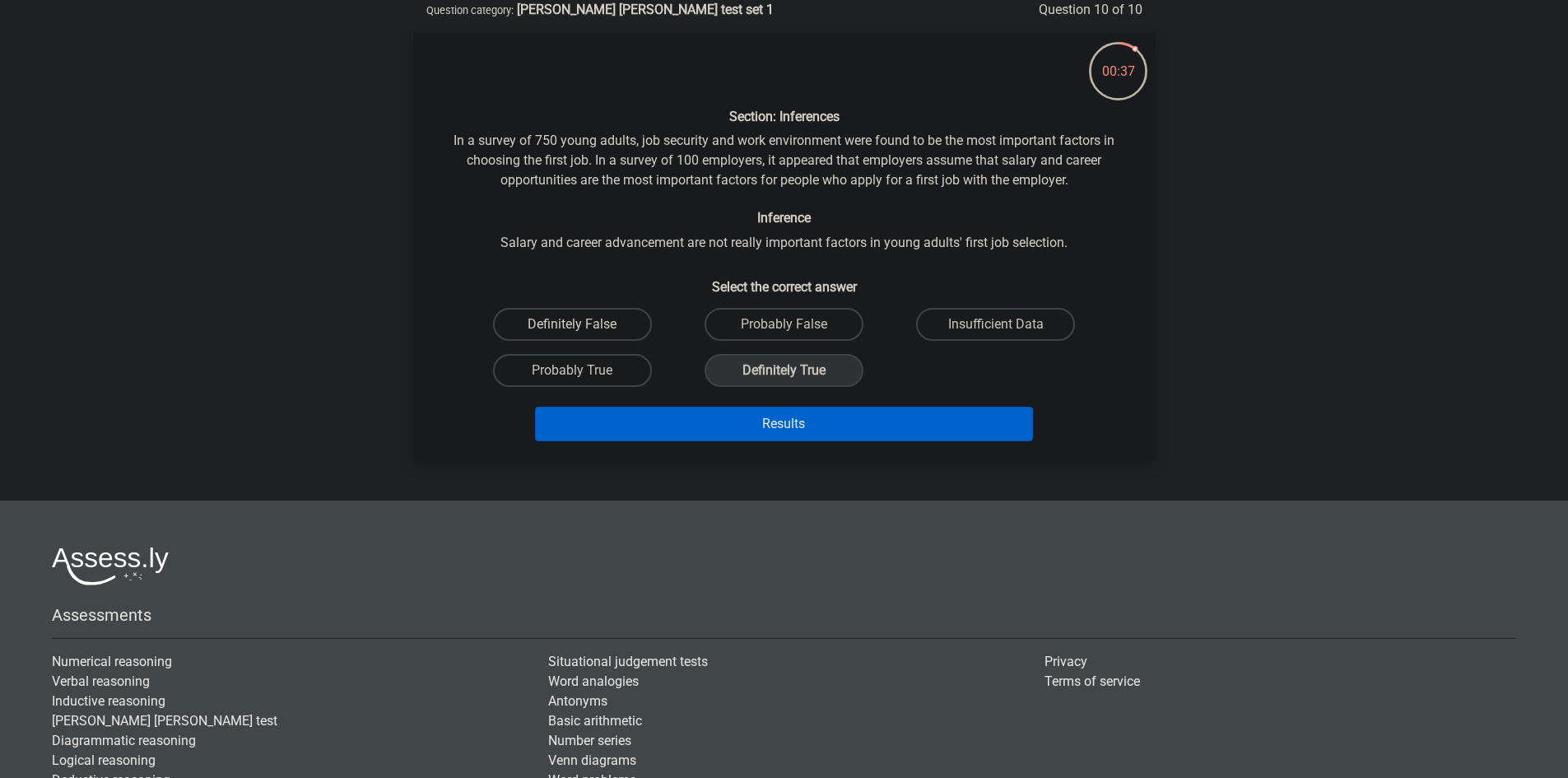
radio input "true"
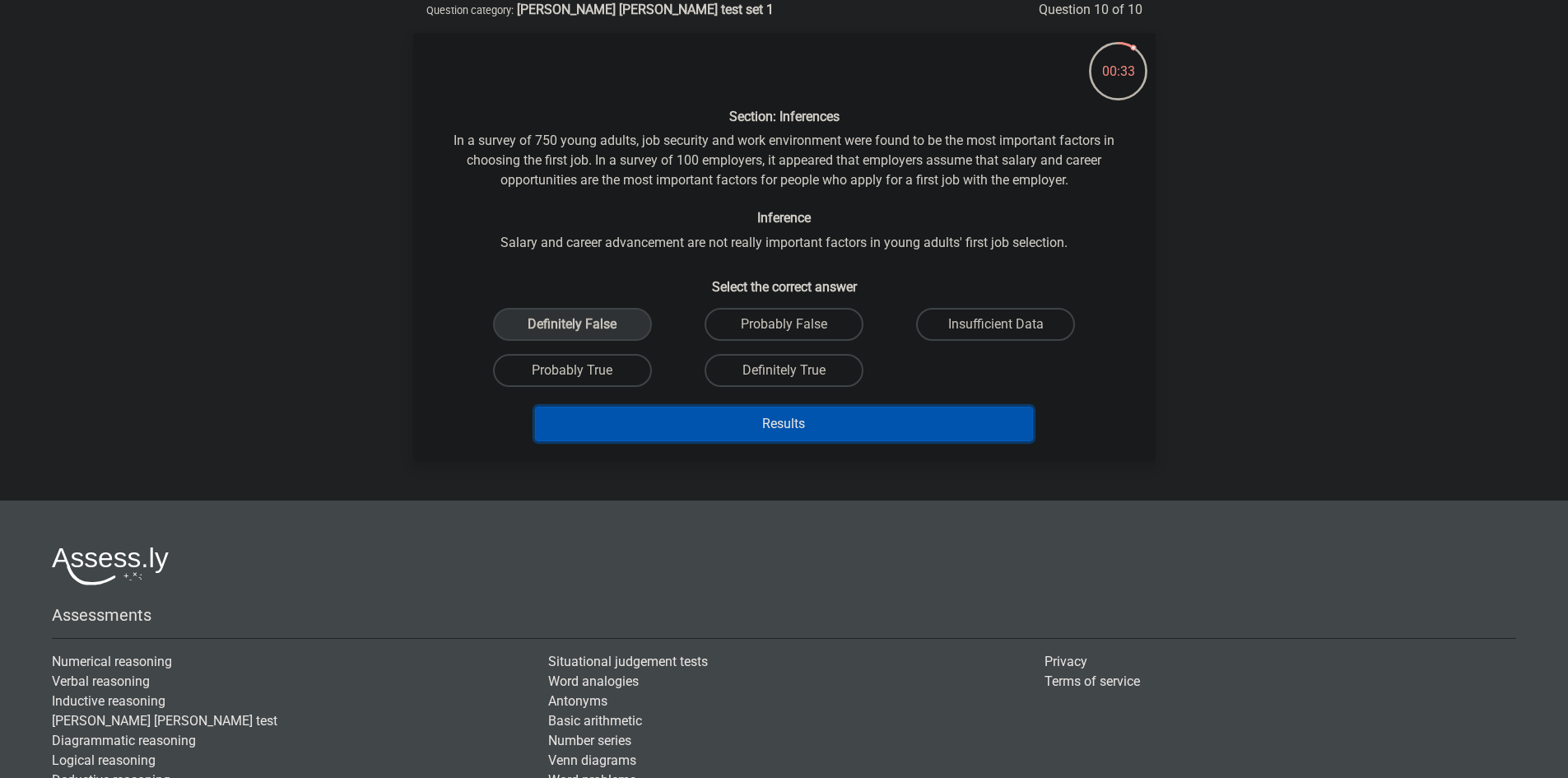
click at [937, 425] on button "Results" at bounding box center [783, 423] width 498 height 34
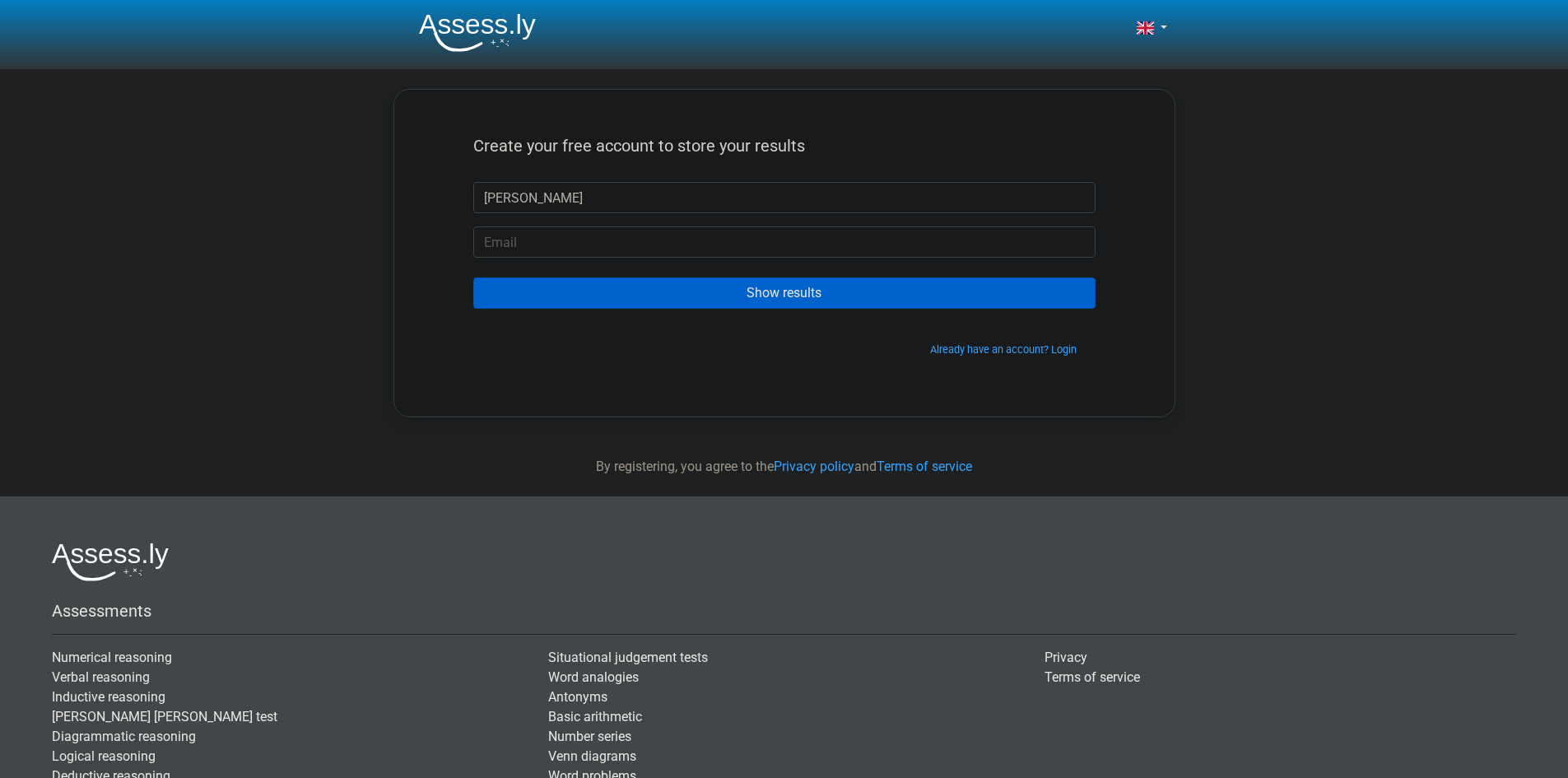
type input "[PERSON_NAME]"
click at [534, 255] on input "email" at bounding box center [784, 242] width 622 height 31
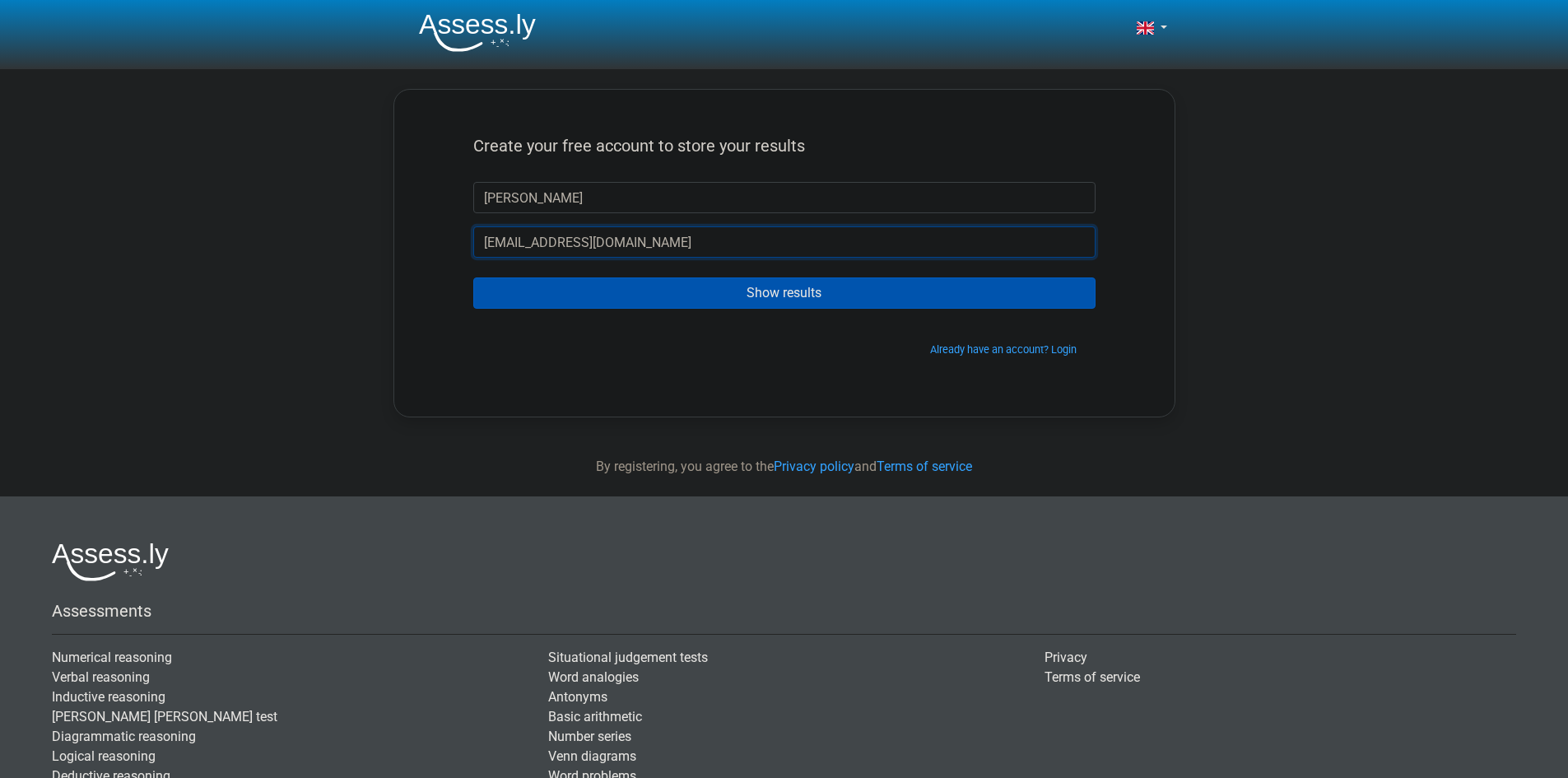
type input "[EMAIL_ADDRESS][DOMAIN_NAME]"
click at [945, 298] on input "Show results" at bounding box center [784, 293] width 622 height 31
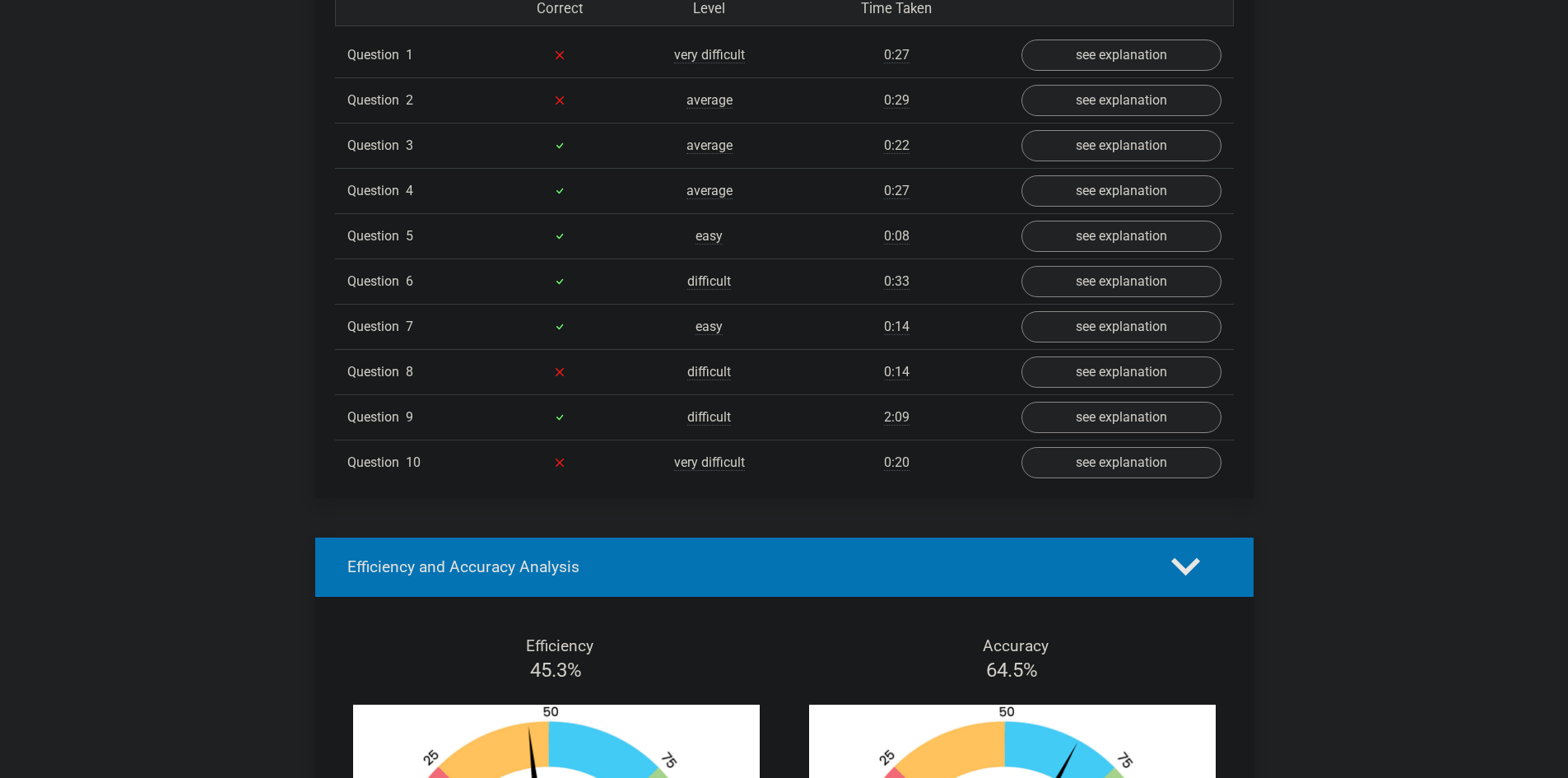
scroll to position [1564, 0]
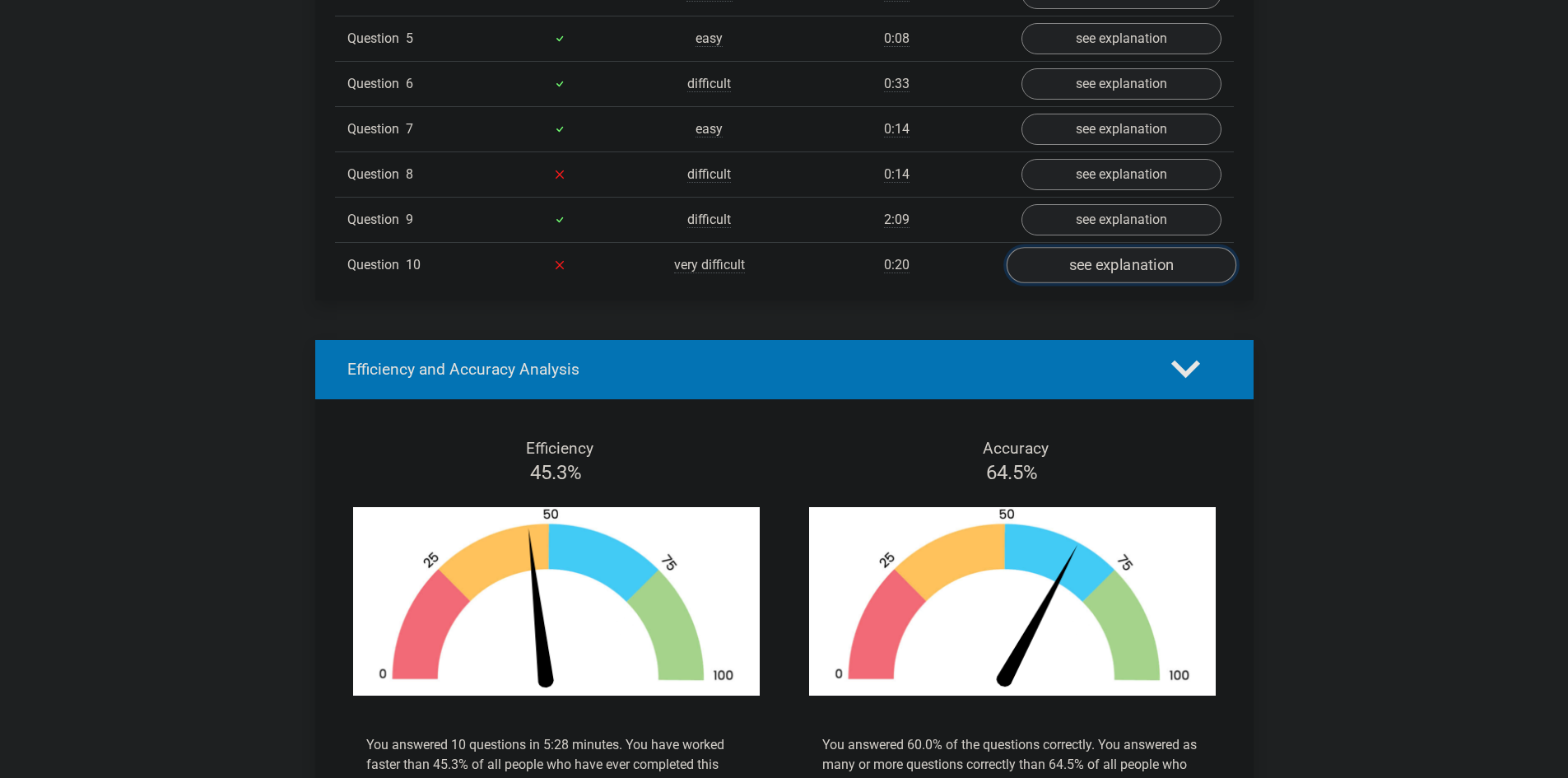
click at [1082, 257] on link "see explanation" at bounding box center [1120, 264] width 230 height 36
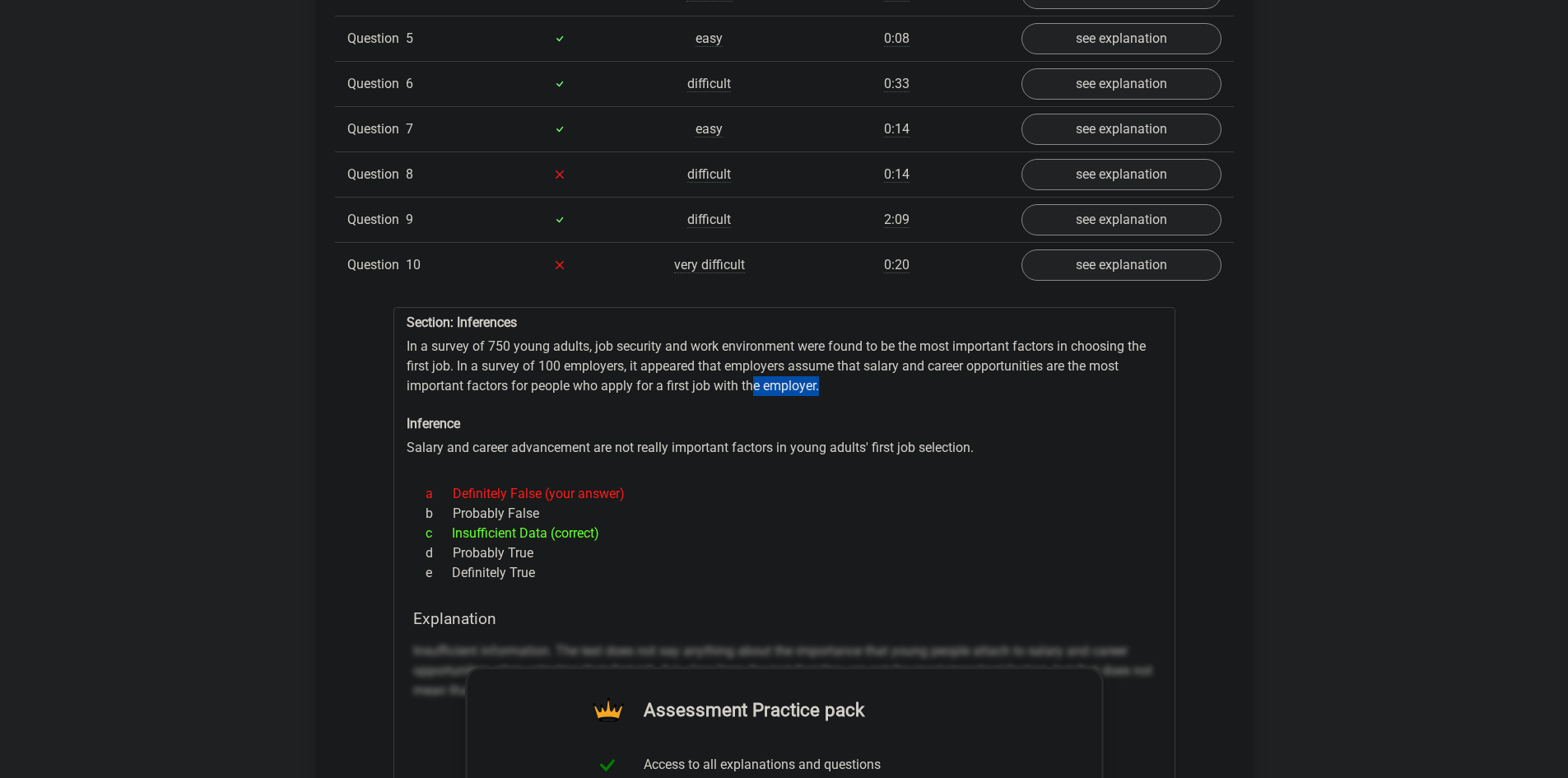
drag, startPoint x: 752, startPoint y: 370, endPoint x: 855, endPoint y: 366, distance: 103.1
click at [855, 366] on div "Section: Inferences In a survey of 750 young adults, job security and work envi…" at bounding box center [784, 756] width 782 height 898
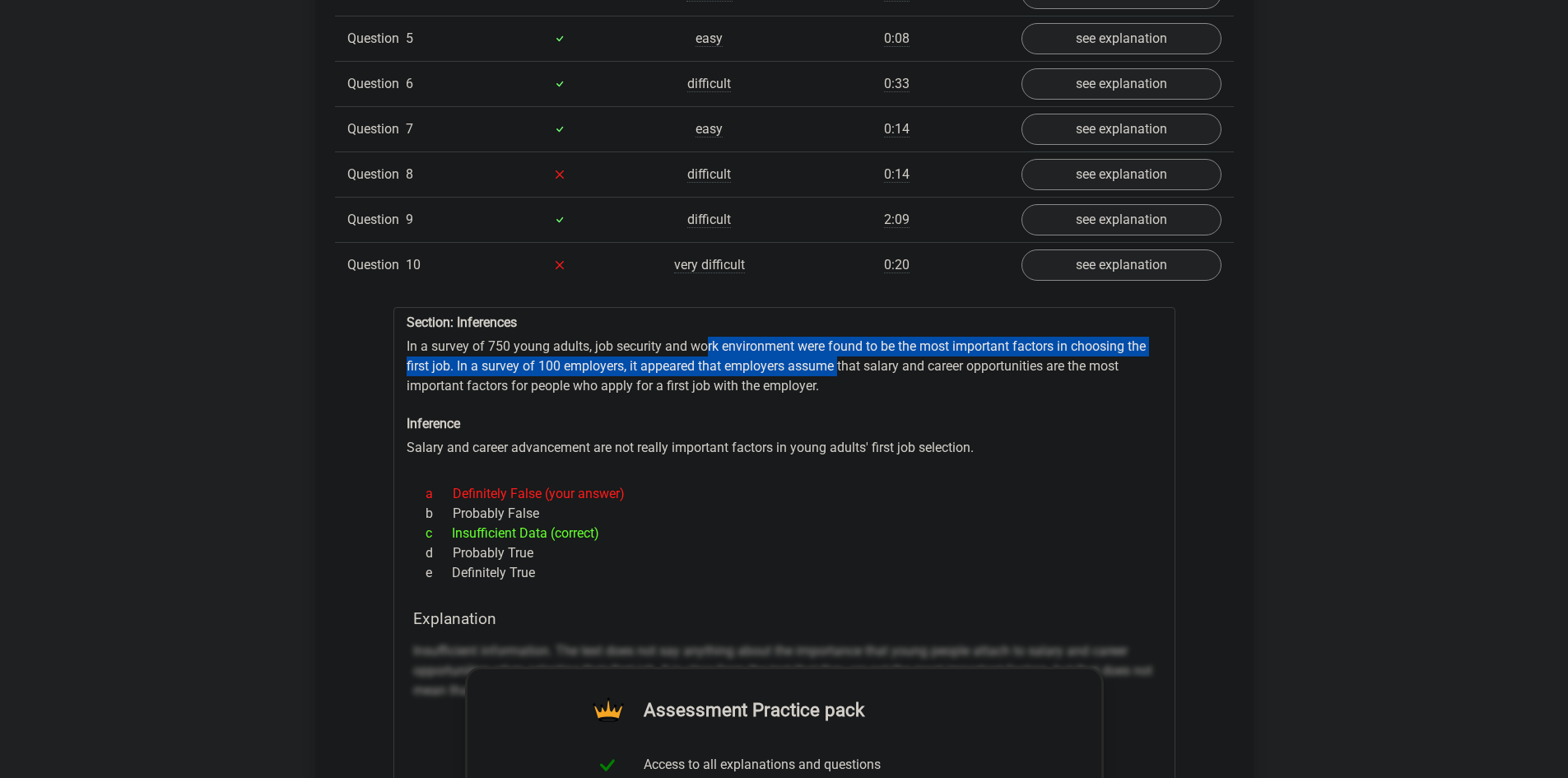
drag, startPoint x: 708, startPoint y: 341, endPoint x: 841, endPoint y: 364, distance: 135.0
click at [841, 364] on div "Section: Inferences In a survey of 750 young adults, job security and work envi…" at bounding box center [784, 756] width 782 height 898
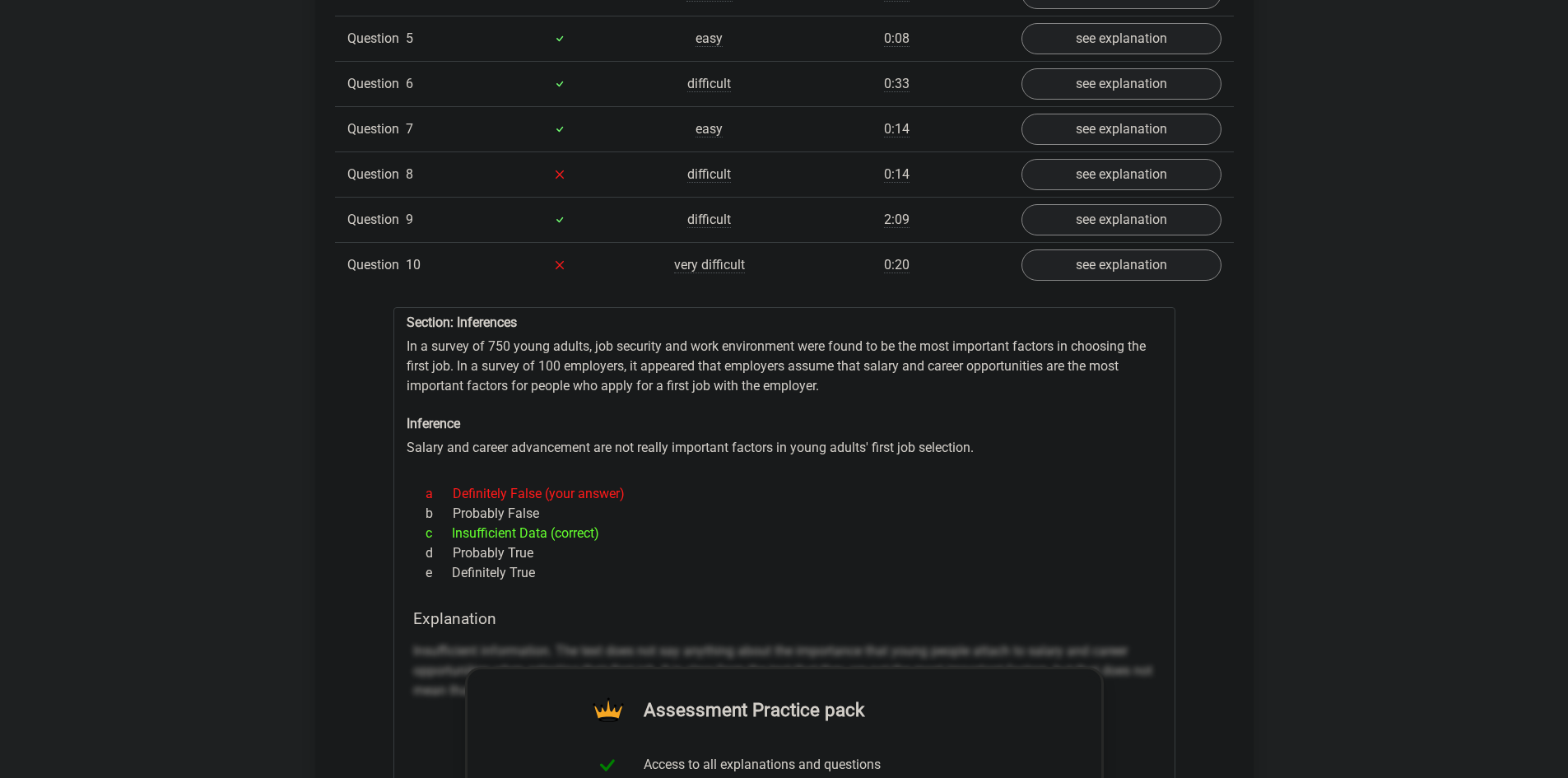
click at [865, 359] on div "Section: Inferences In a survey of 750 young adults, job security and work envi…" at bounding box center [784, 756] width 782 height 898
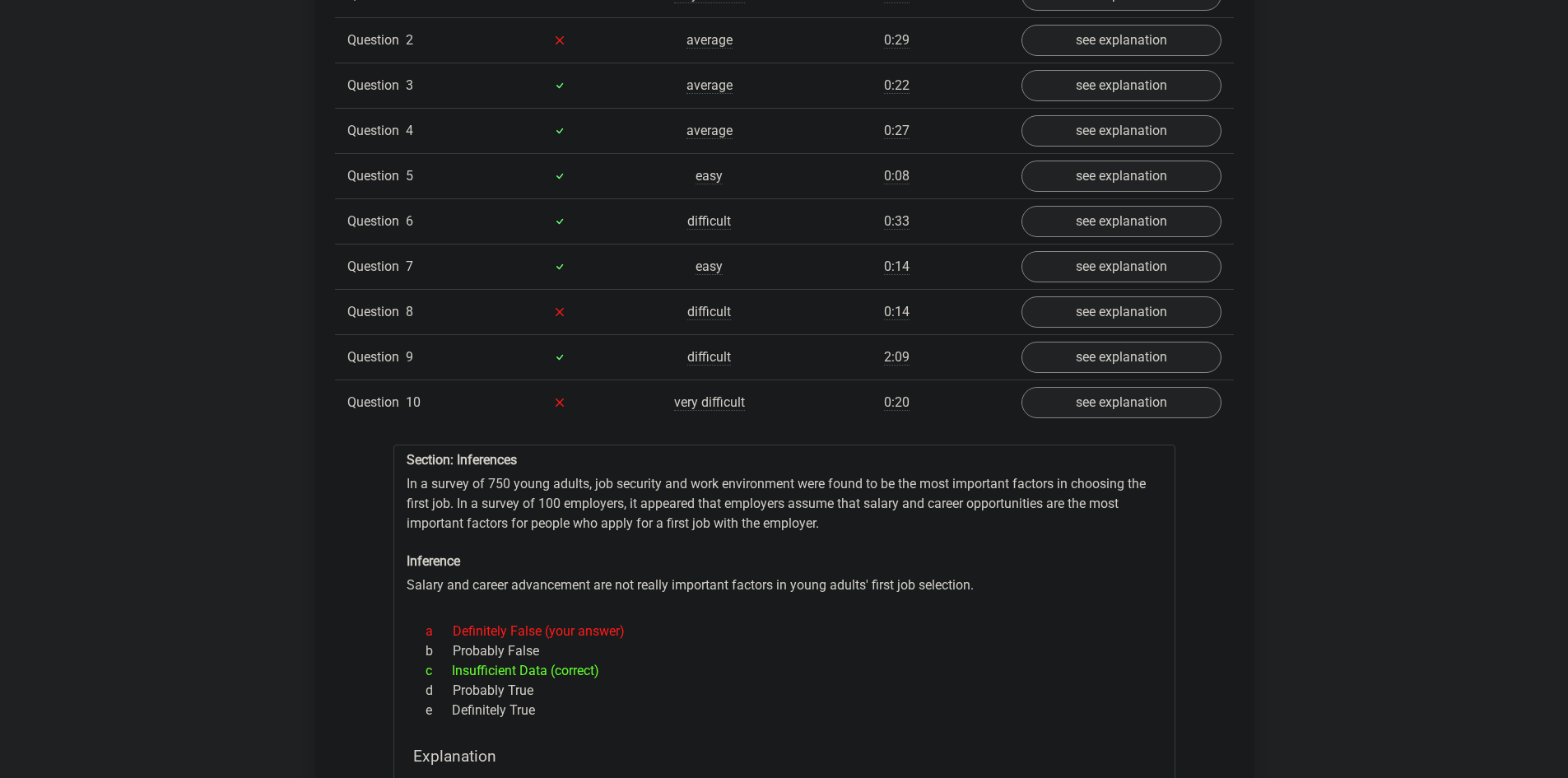
scroll to position [1235, 0]
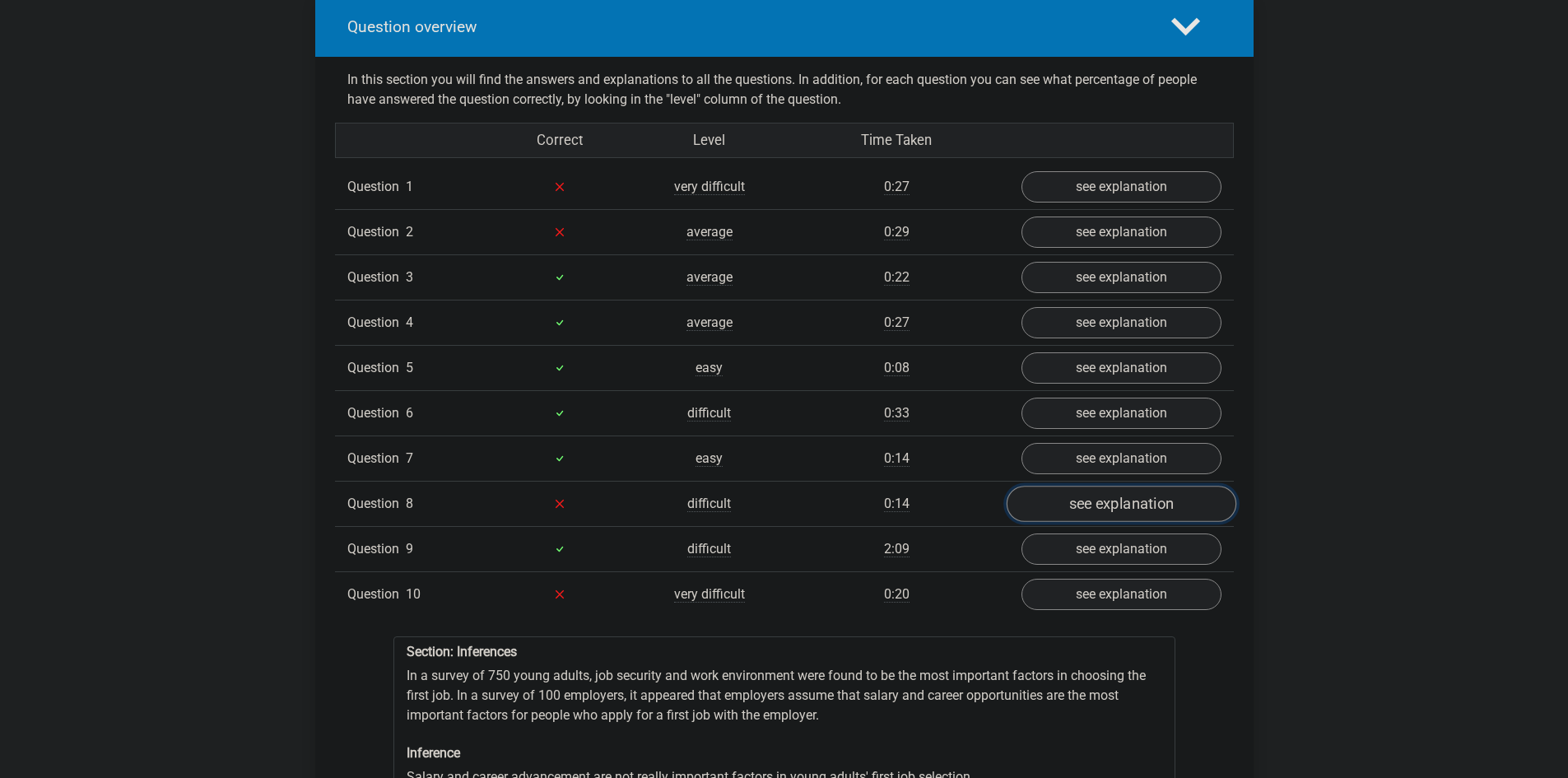
click at [1116, 499] on link "see explanation" at bounding box center [1120, 504] width 230 height 36
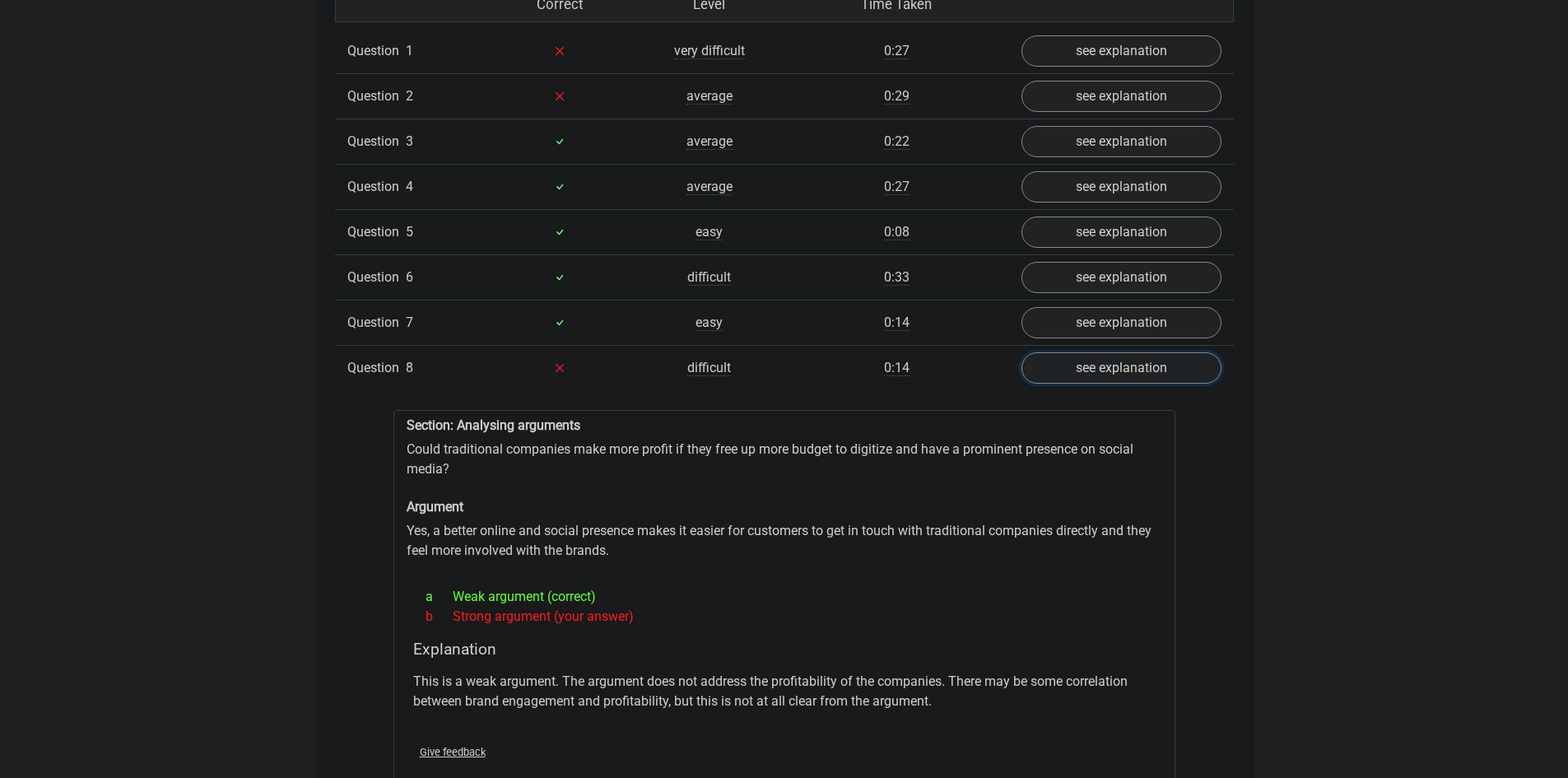
scroll to position [1071, 0]
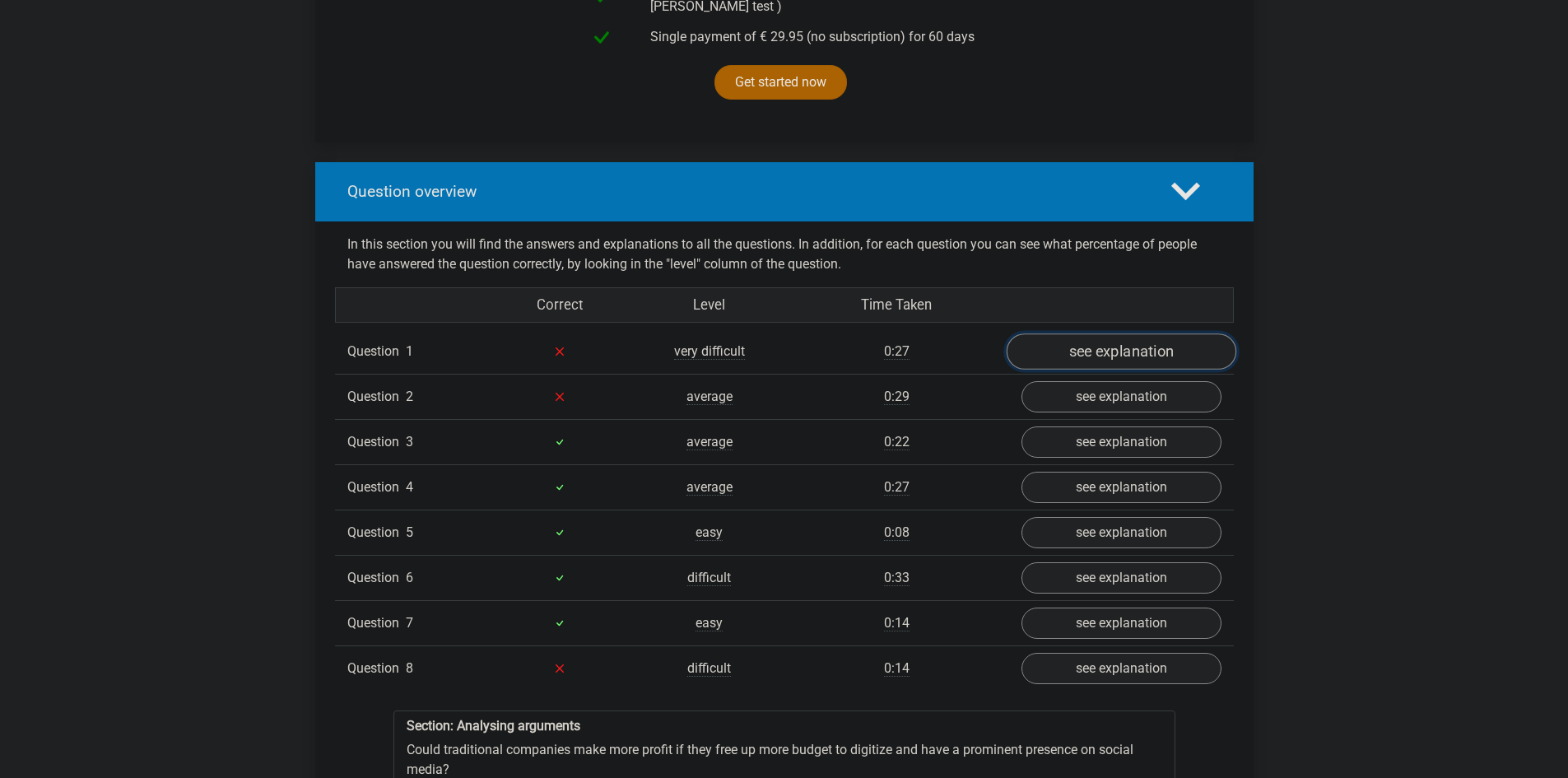
click at [1094, 343] on link "see explanation" at bounding box center [1120, 351] width 230 height 36
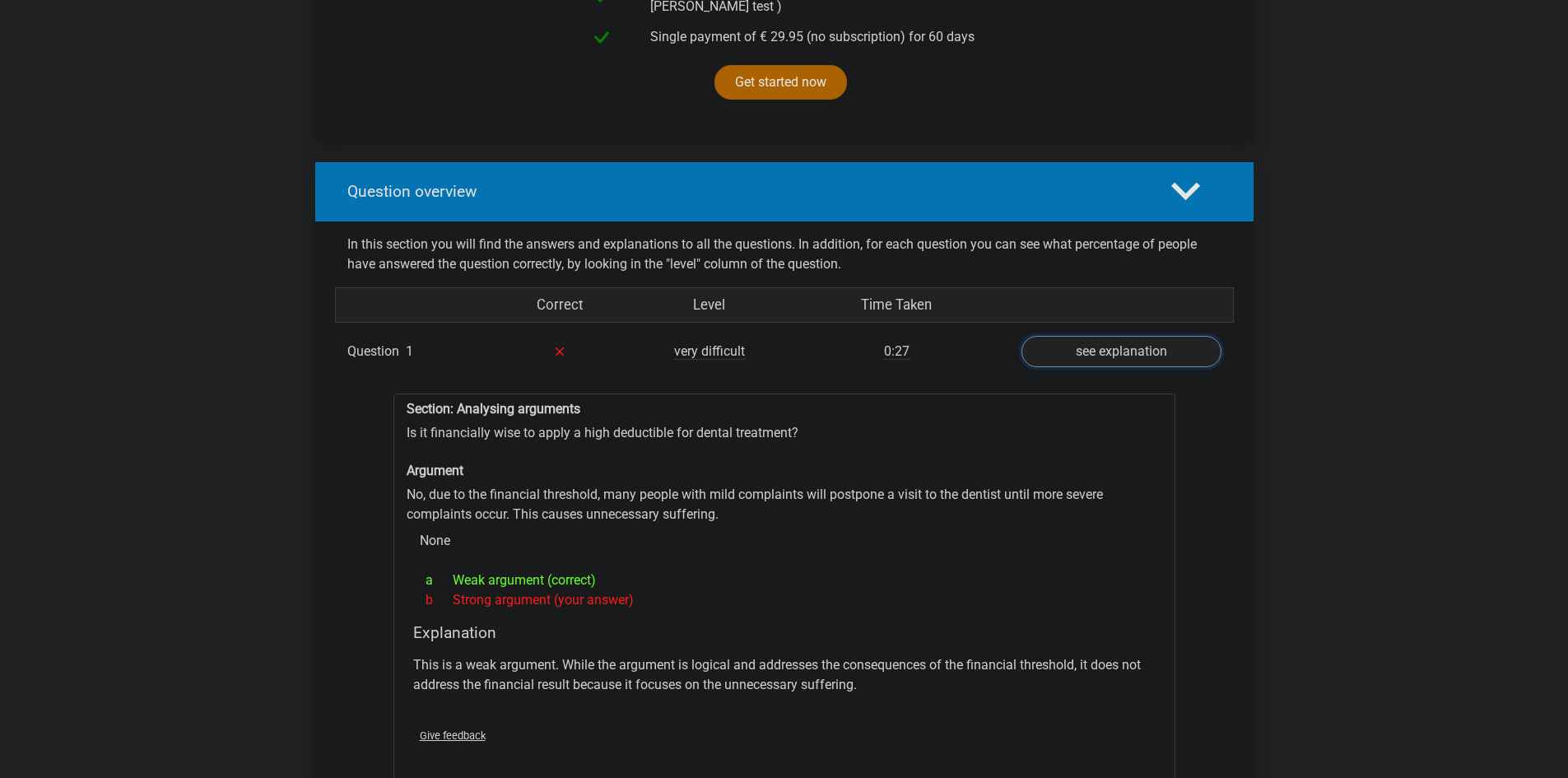
scroll to position [1482, 0]
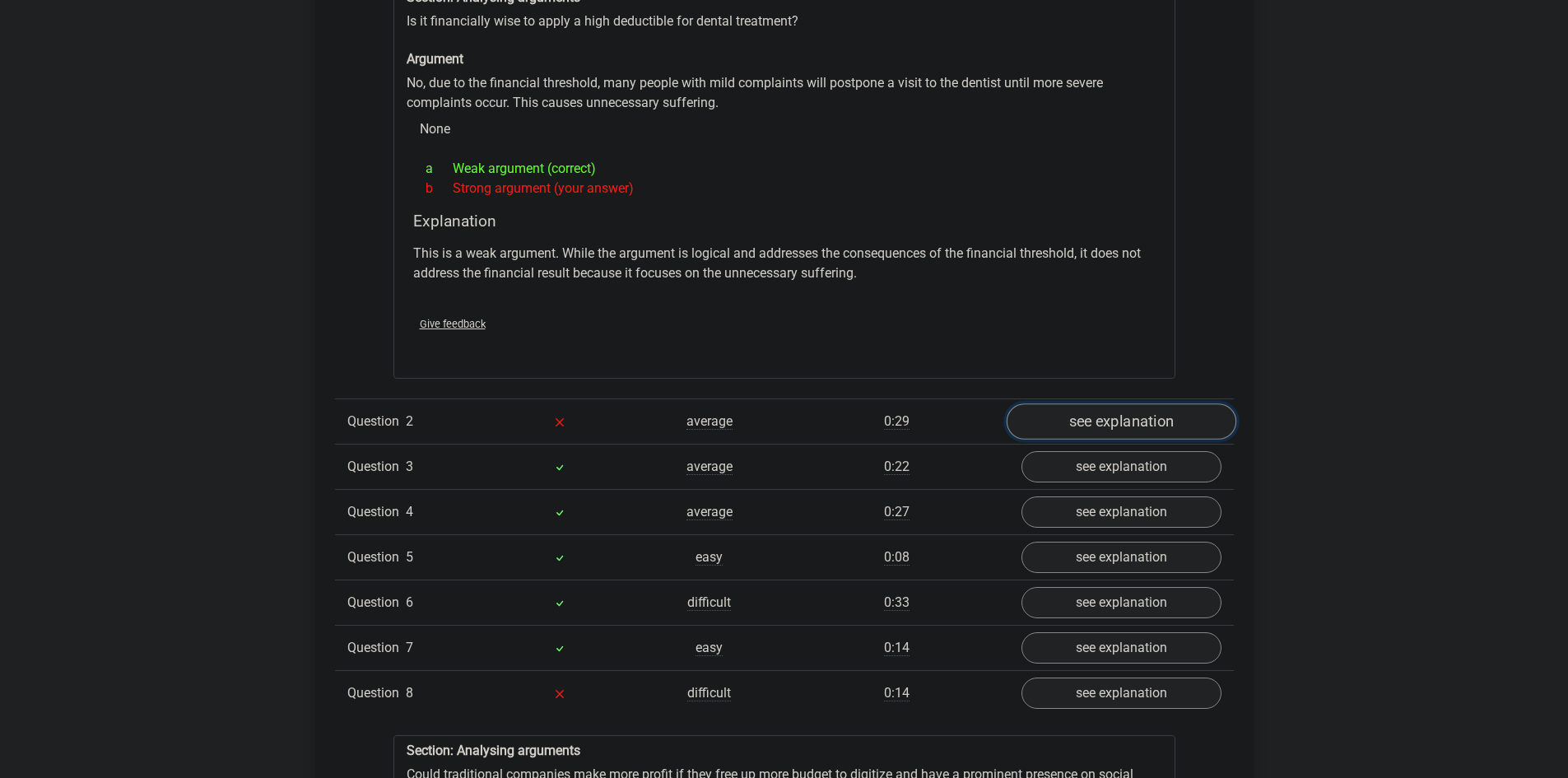
click at [1112, 407] on link "see explanation" at bounding box center [1120, 421] width 230 height 36
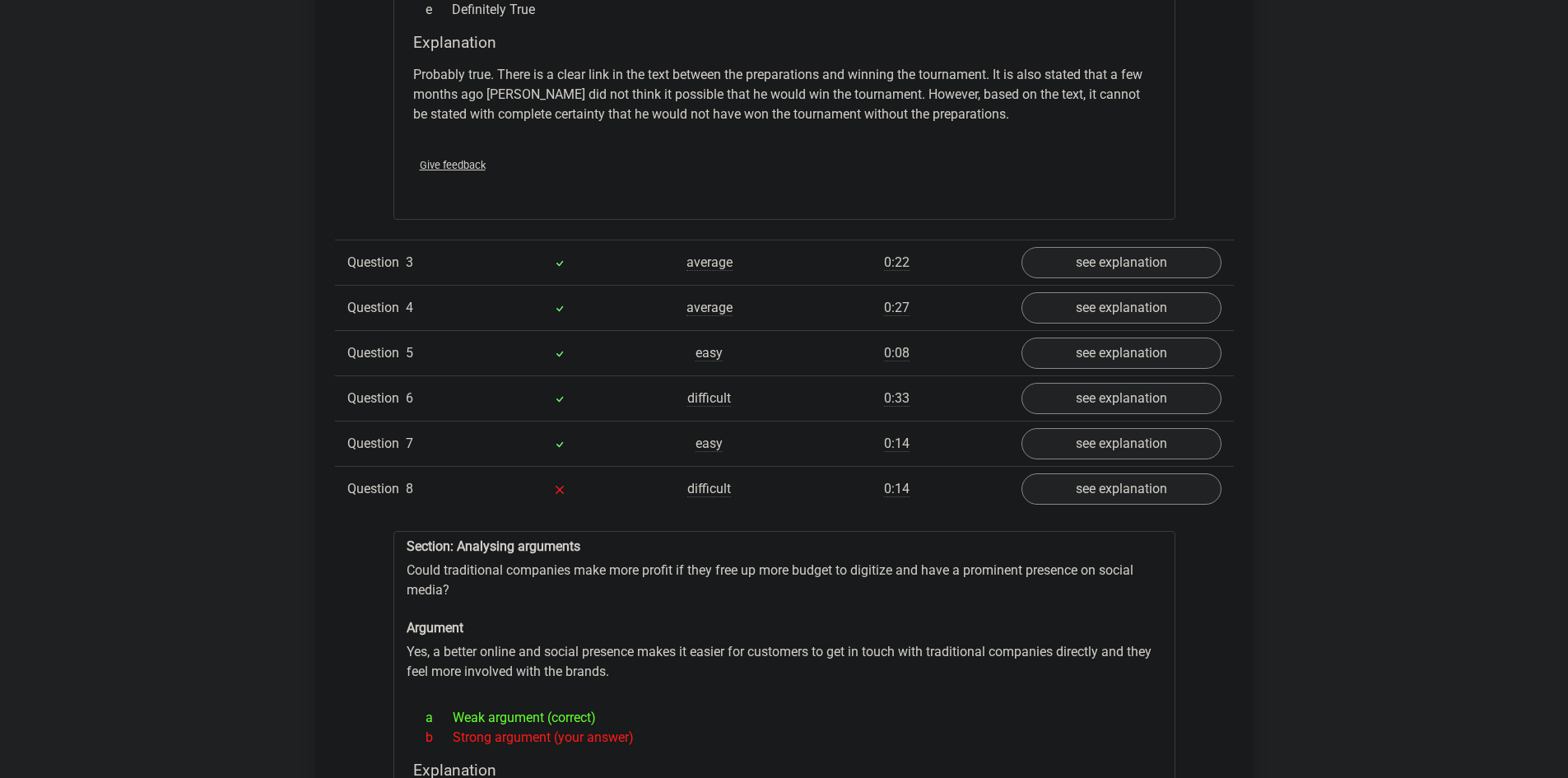
scroll to position [2553, 0]
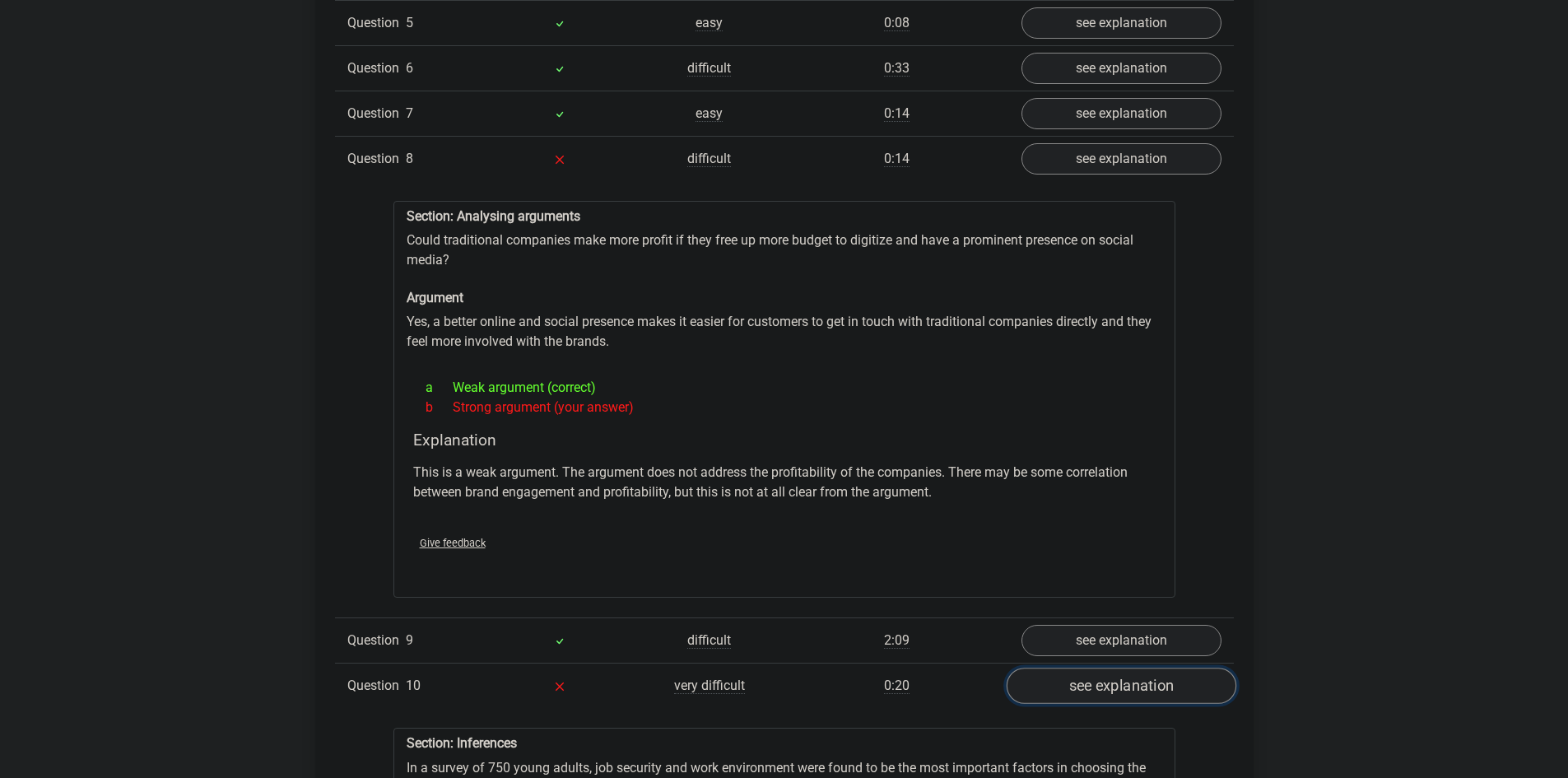
click at [1119, 675] on link "see explanation" at bounding box center [1120, 687] width 230 height 36
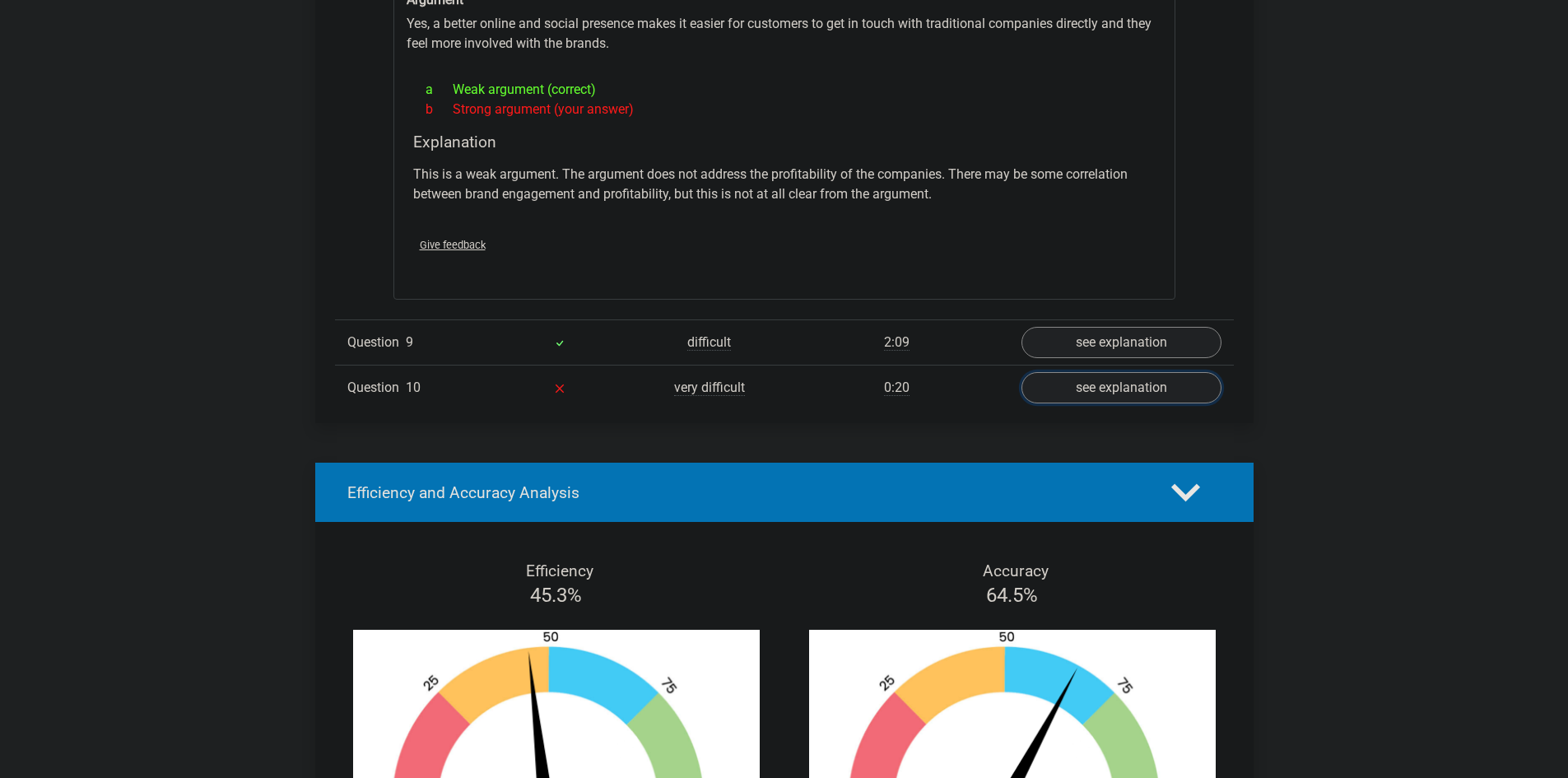
scroll to position [2882, 0]
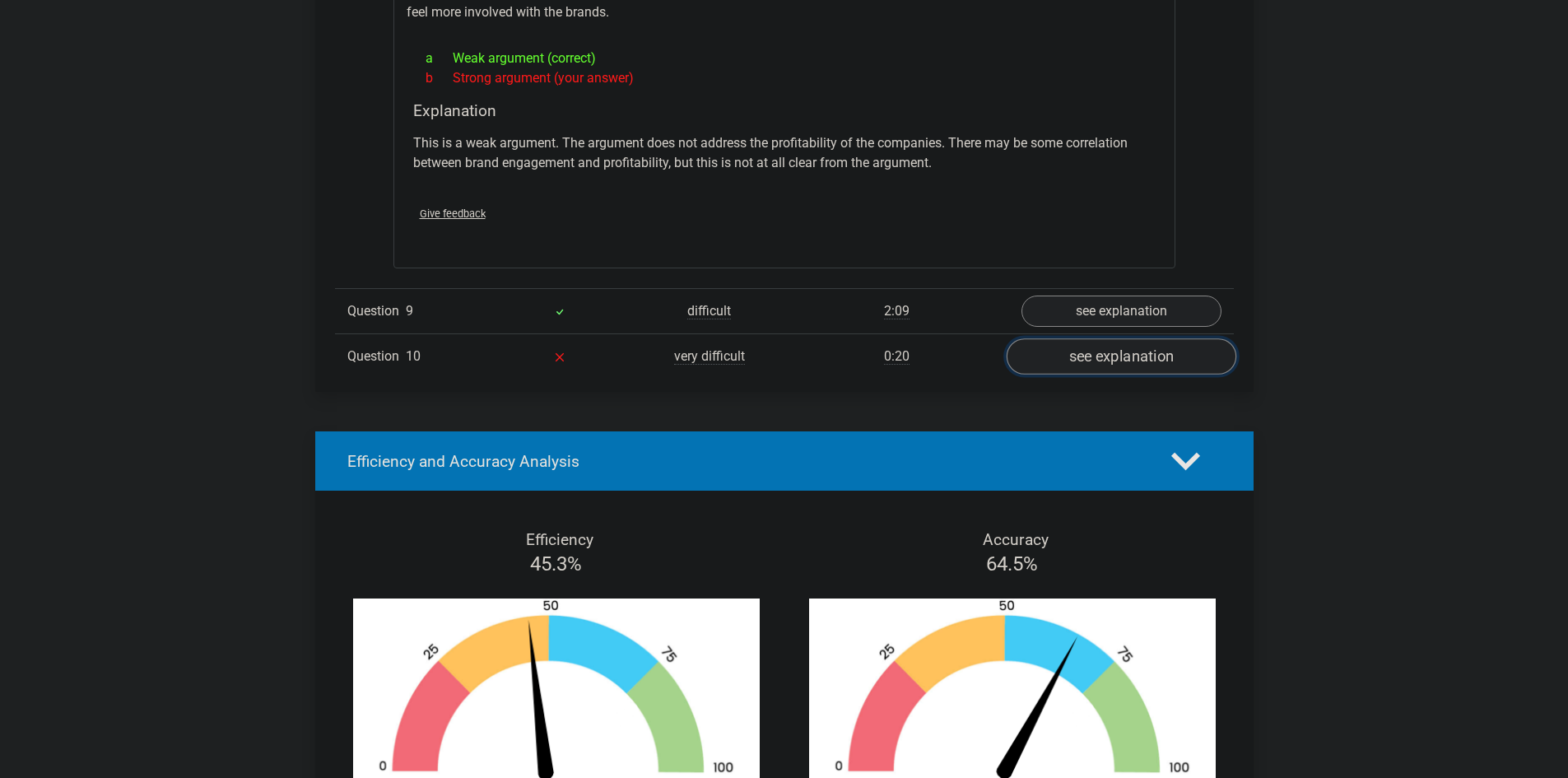
click at [1104, 345] on link "see explanation" at bounding box center [1120, 357] width 230 height 36
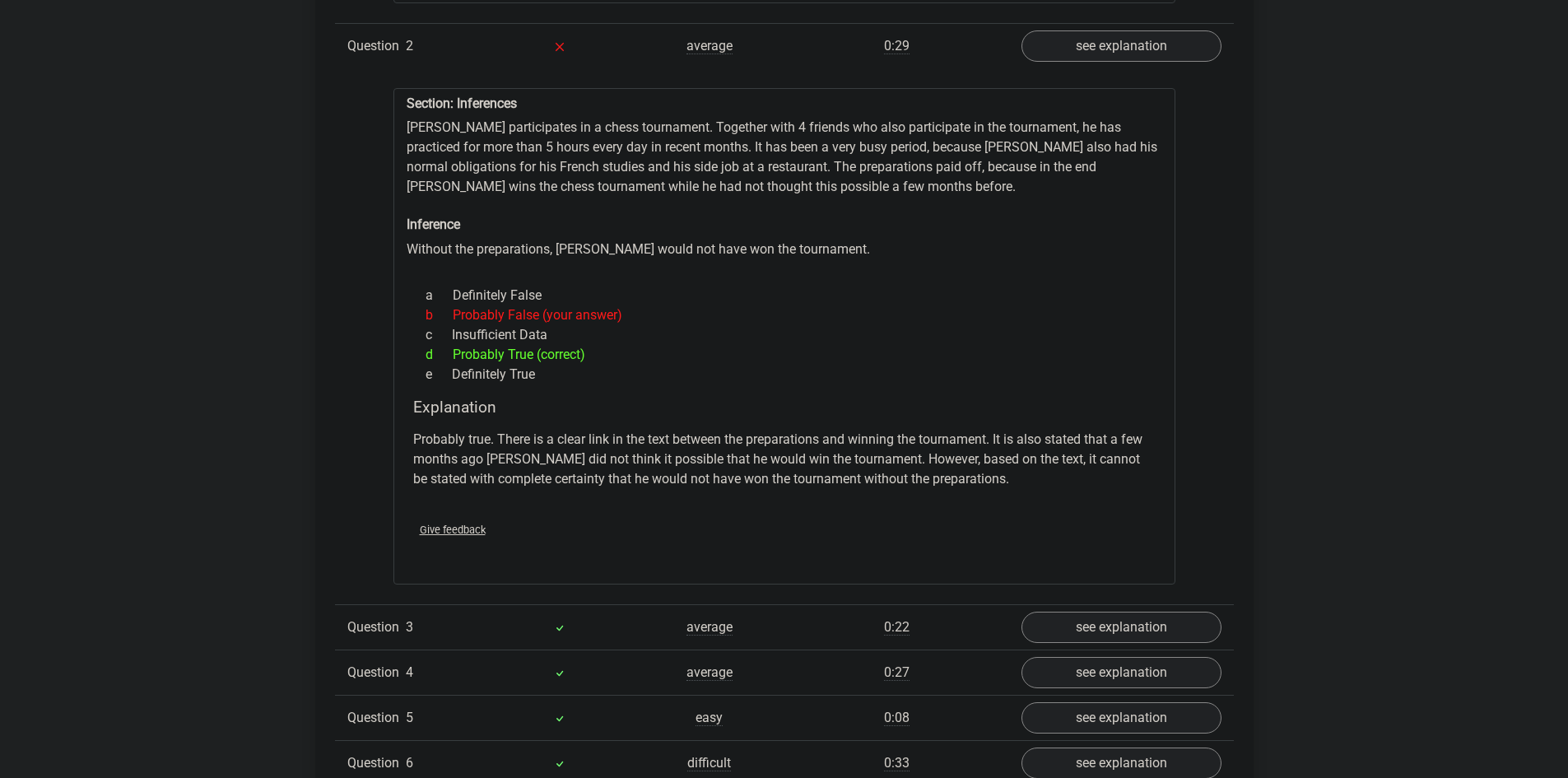
scroll to position [1894, 0]
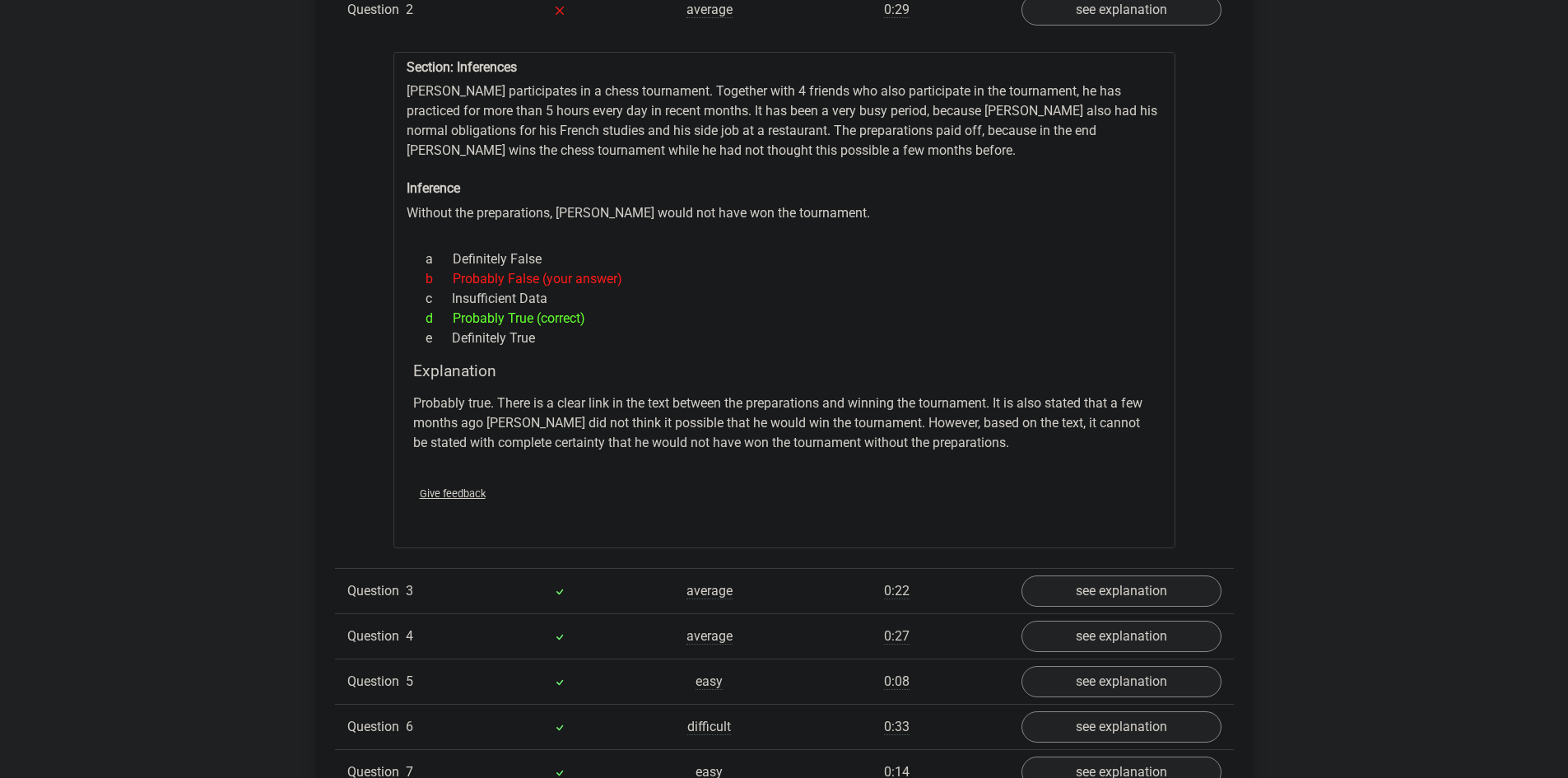
click at [531, 309] on div "d Probably True (correct)" at bounding box center [784, 318] width 742 height 19
click at [589, 309] on div "d Probably True (correct)" at bounding box center [784, 318] width 742 height 19
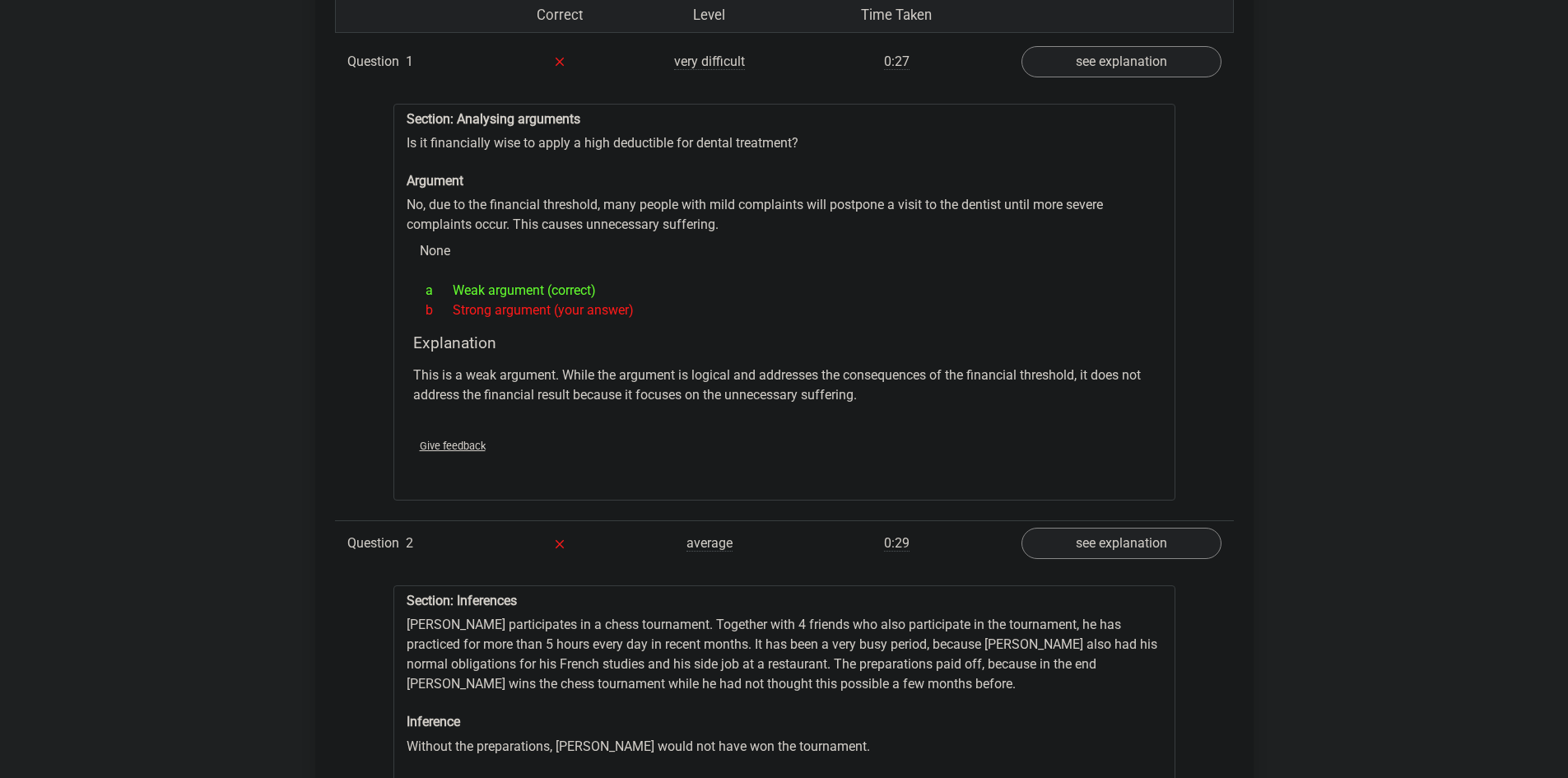
scroll to position [1482, 0]
